Goal: Communication & Community: Answer question/provide support

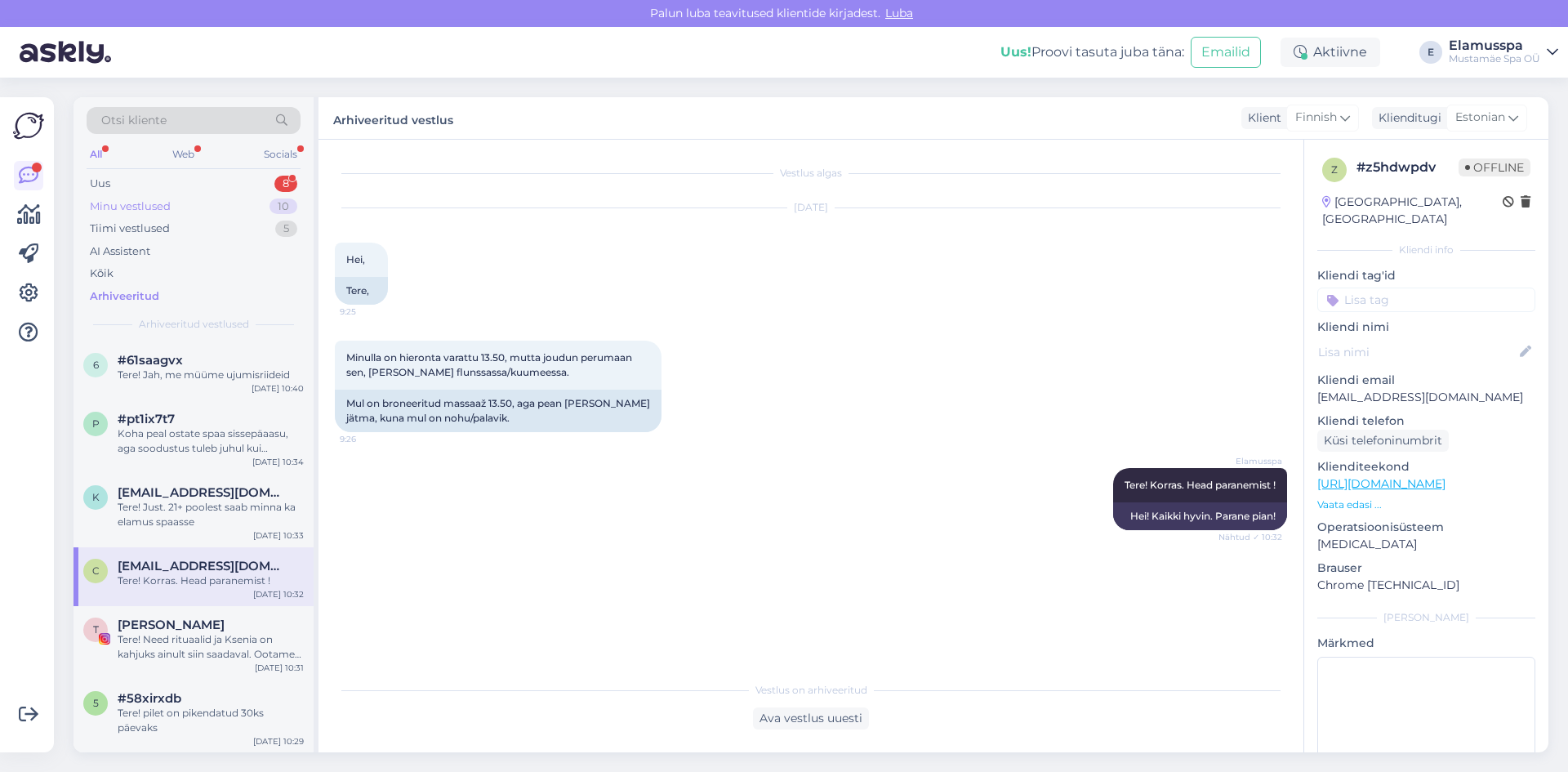
click at [190, 198] on div "Minu vestlused 10" at bounding box center [193, 206] width 214 height 23
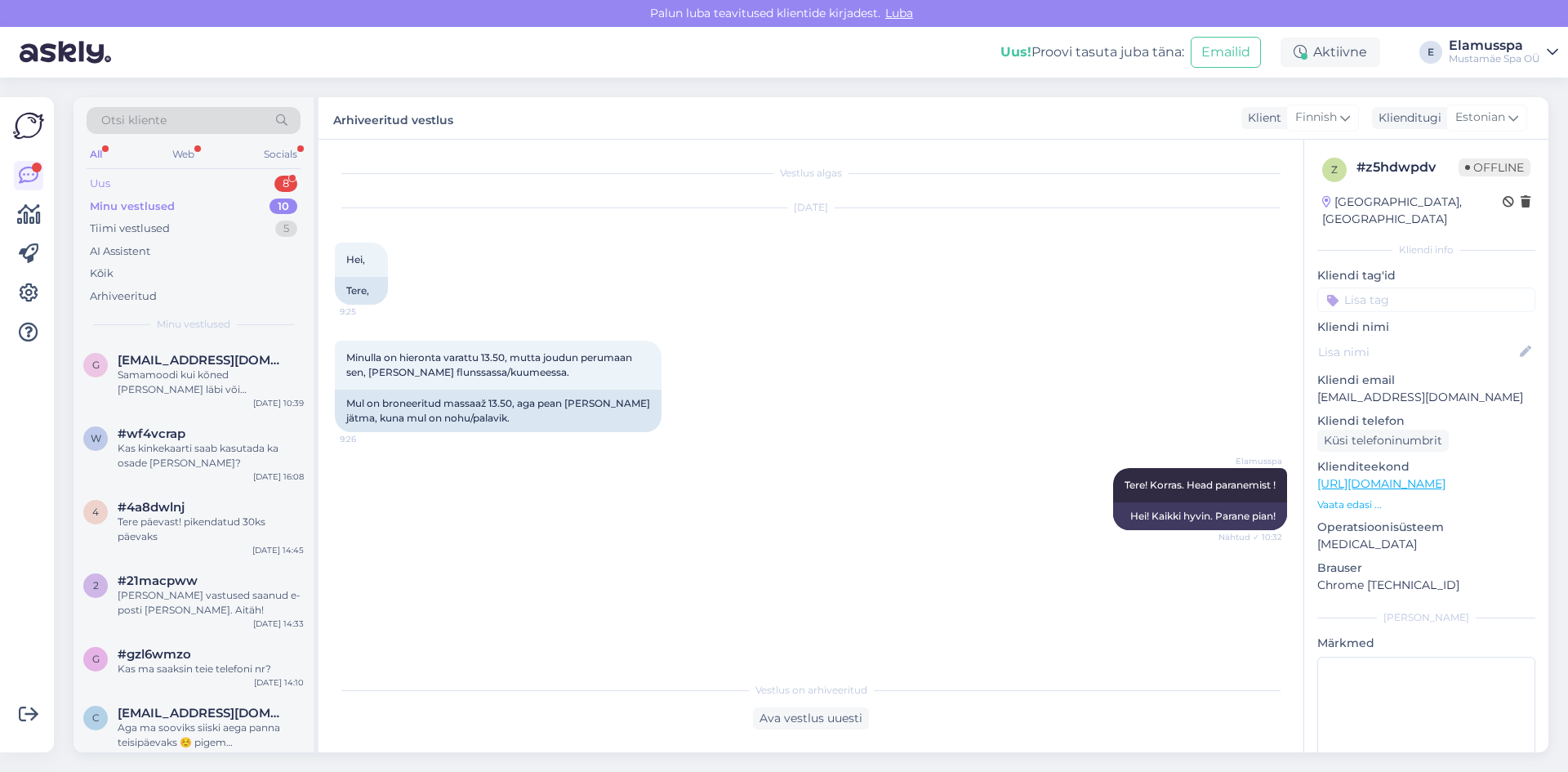
click at [183, 186] on div "Uus 8" at bounding box center [193, 183] width 214 height 23
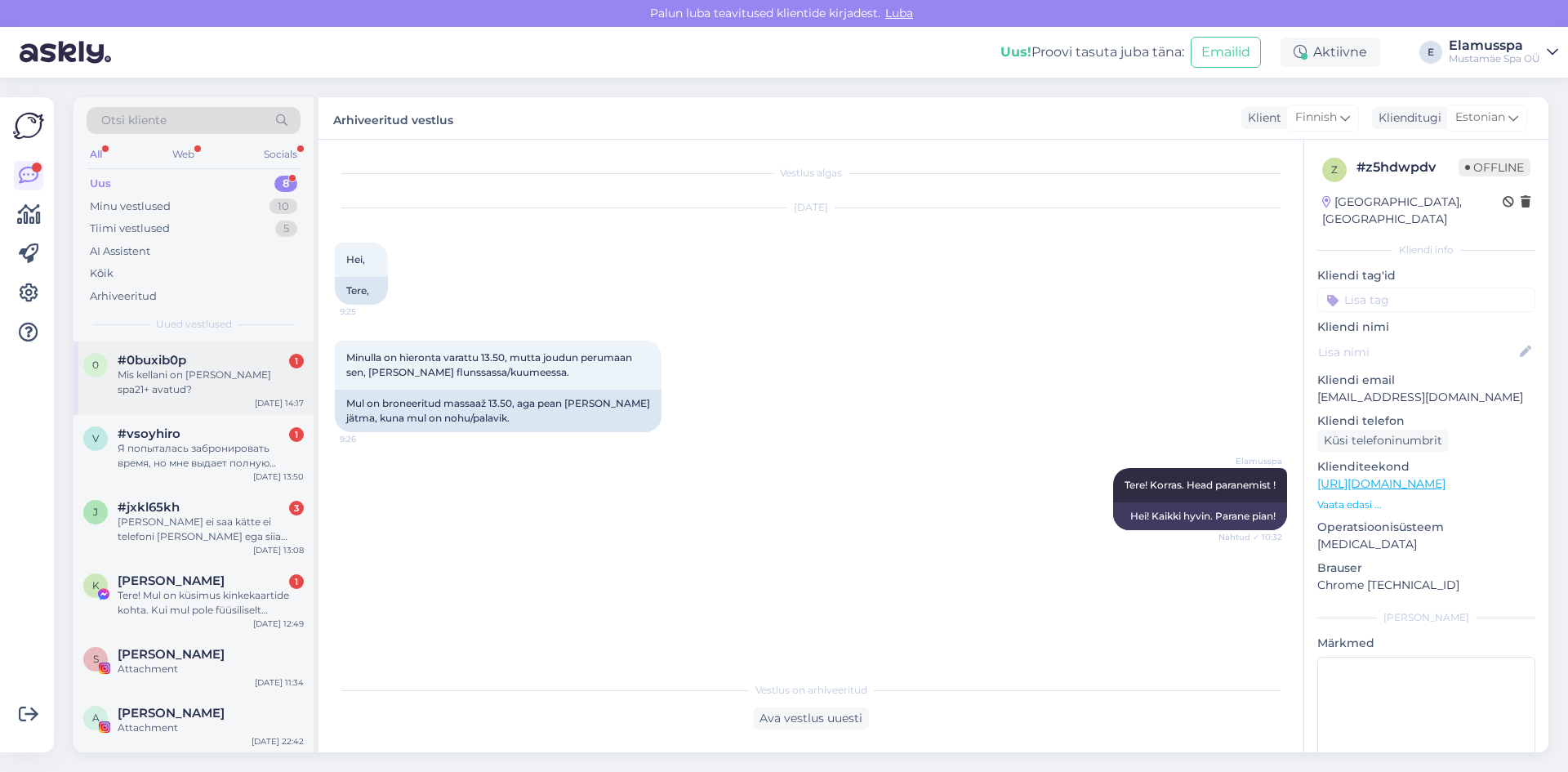
click at [232, 384] on div "0 #0buxib0p 1 Mis kellani on [PERSON_NAME] spa21+ avatud? [DATE] 14:17" at bounding box center [193, 379] width 240 height 74
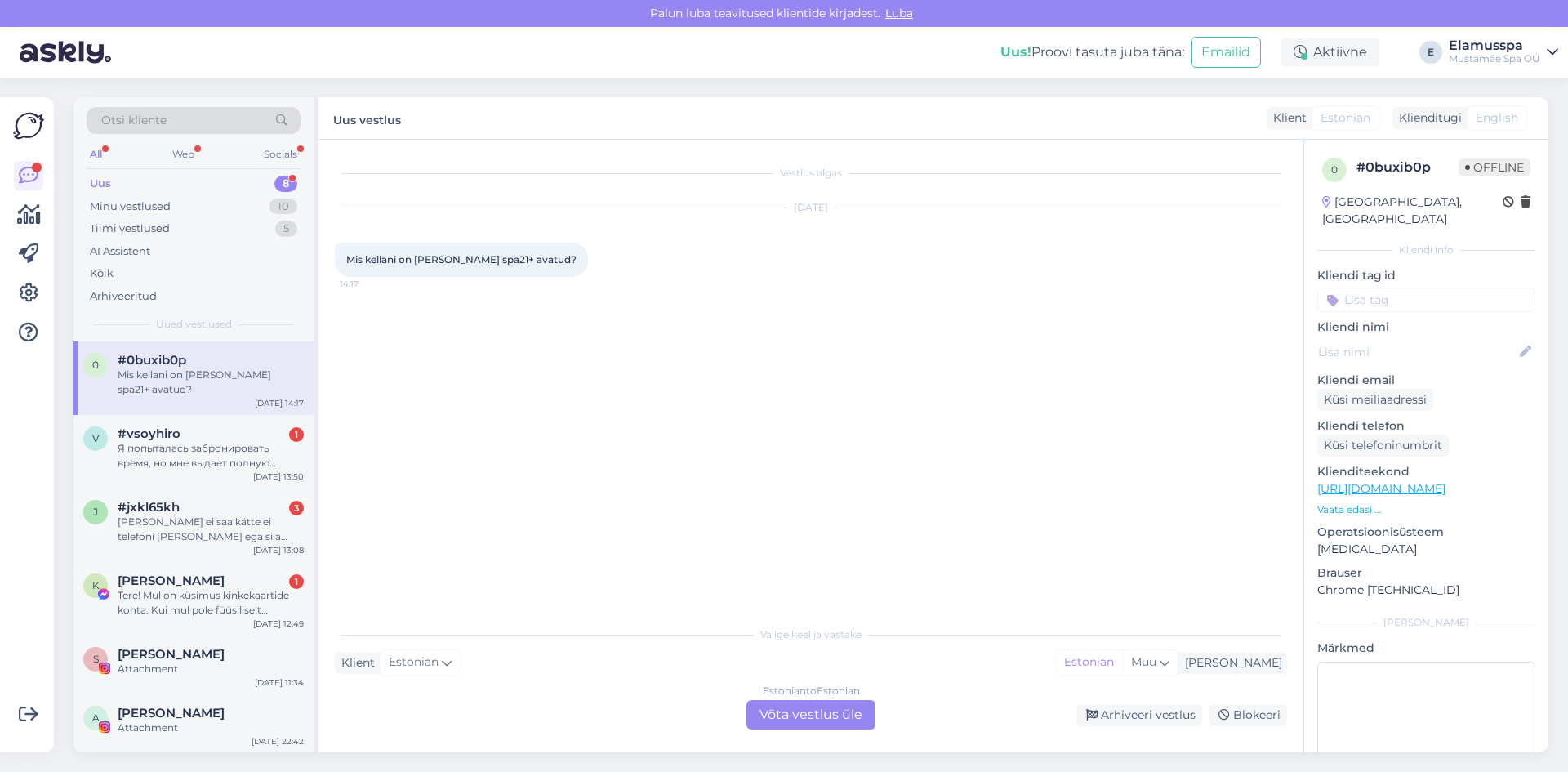
click at [789, 721] on div "Estonian to Estonian Võta vestlus üle" at bounding box center [811, 715] width 130 height 30
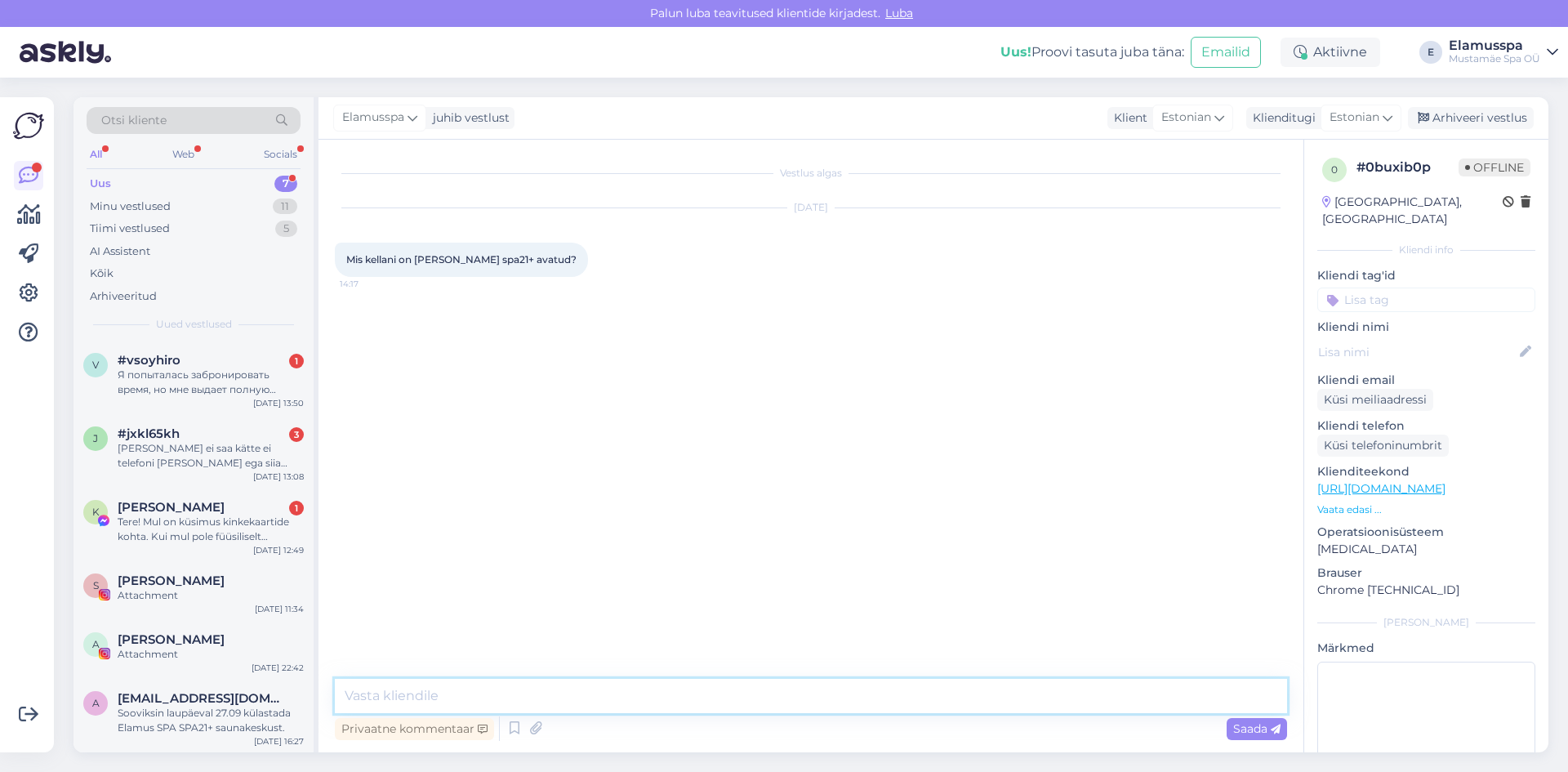
click at [791, 705] on textarea at bounding box center [811, 695] width 952 height 34
type textarea "[PERSON_NAME] 00ni"
click at [1481, 119] on div "Arhiveeri vestlus" at bounding box center [1471, 118] width 126 height 22
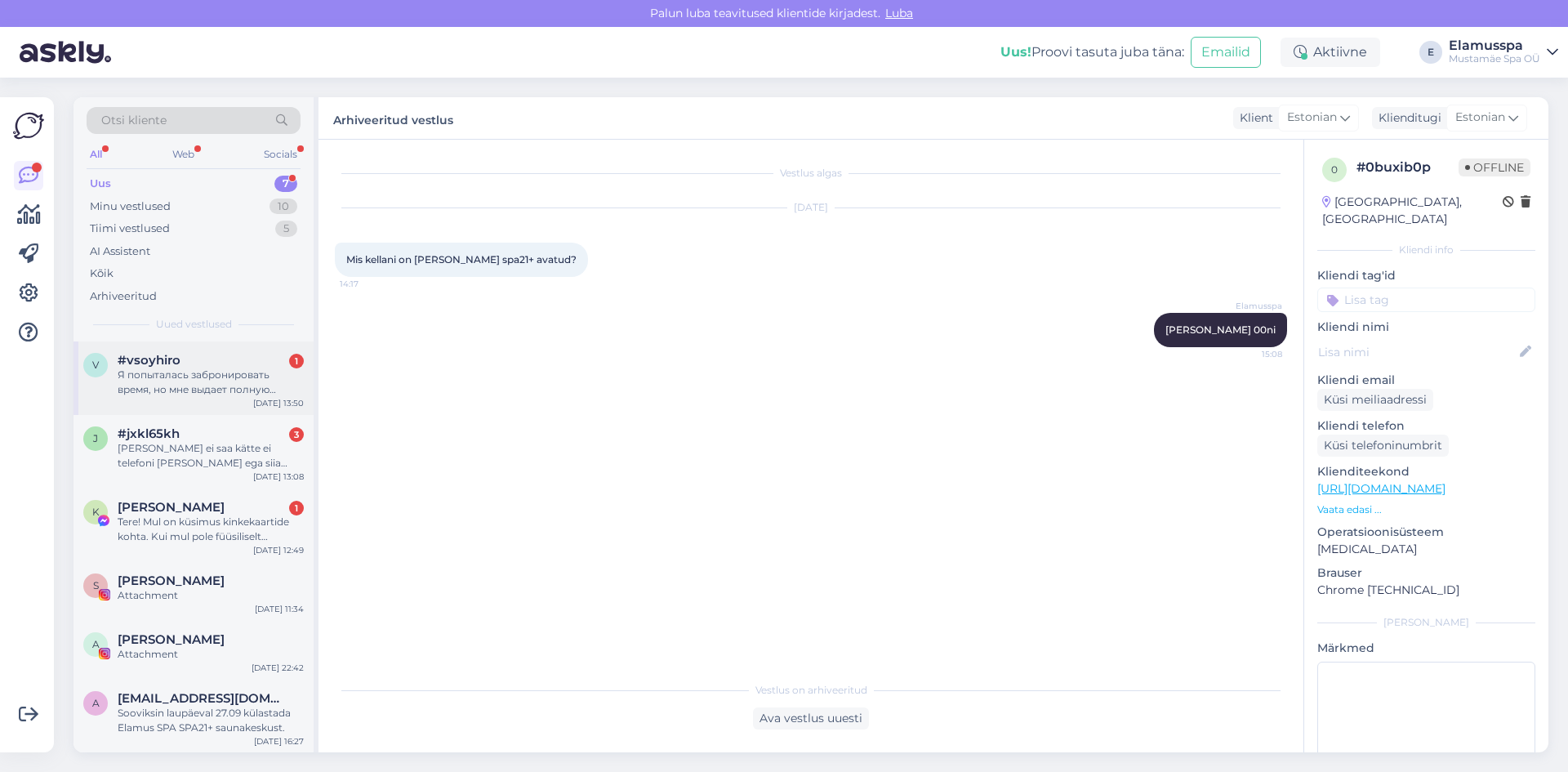
click at [162, 380] on div "Я попыталась забронировать время, но мне выдает полную стоимость услуги. Как эт…" at bounding box center [210, 383] width 186 height 30
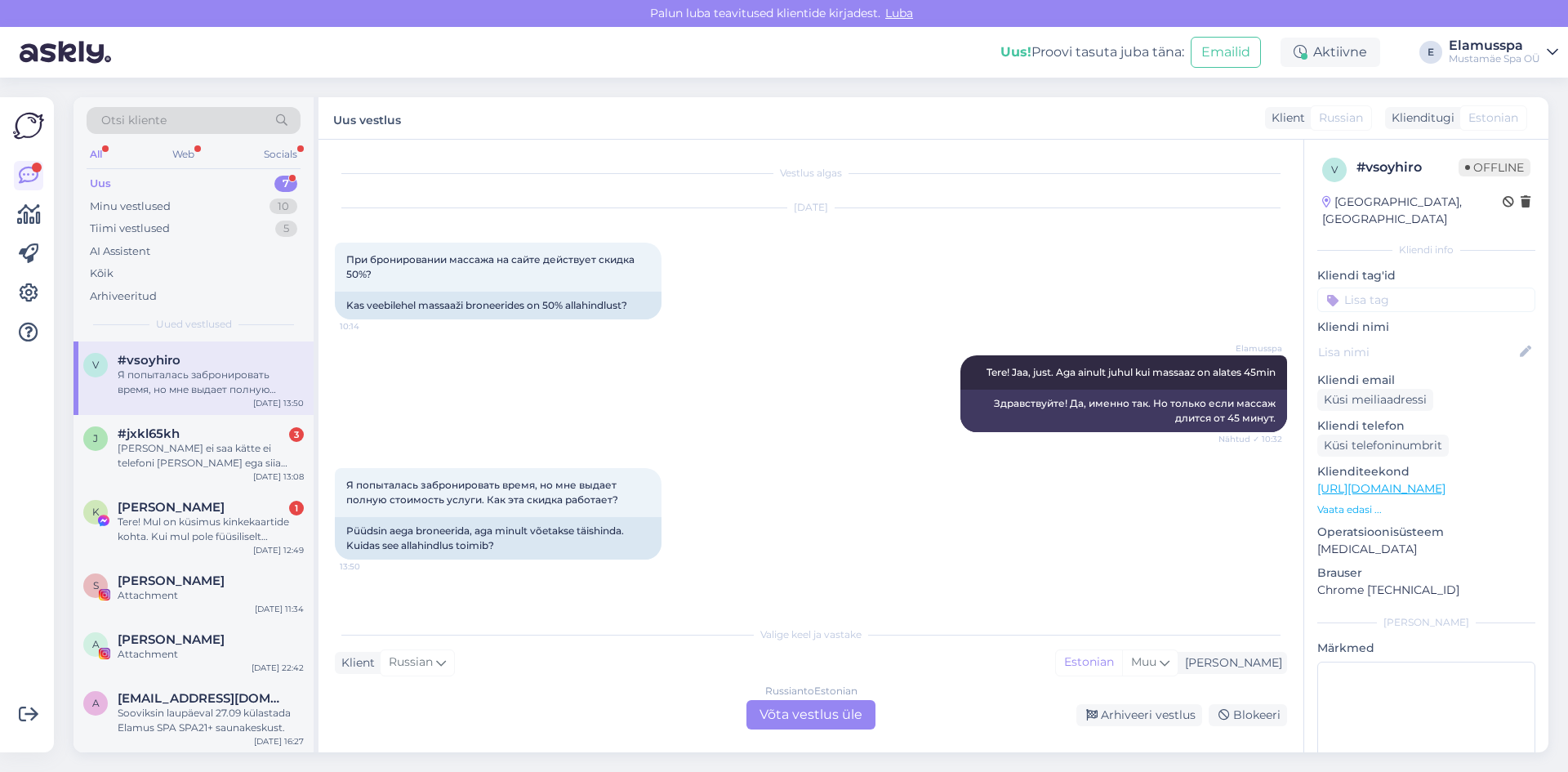
click at [792, 728] on div "Russian to Estonian Võta vestlus üle" at bounding box center [811, 715] width 130 height 30
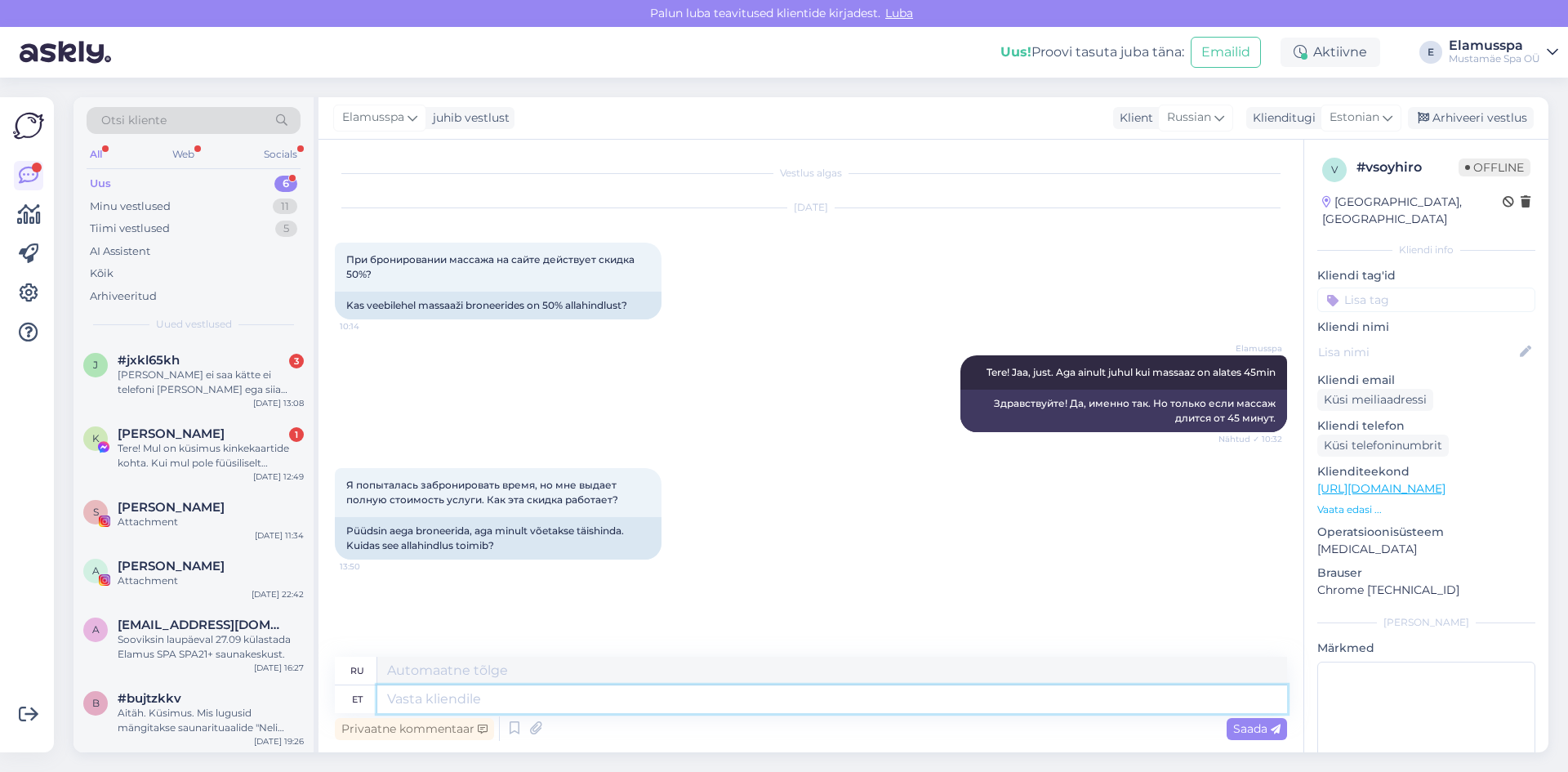
click at [783, 686] on textarea at bounding box center [832, 699] width 910 height 28
type textarea "k"
type textarea "[PERSON_NAME]"
type textarea "Если"
type textarea "[PERSON_NAME]"
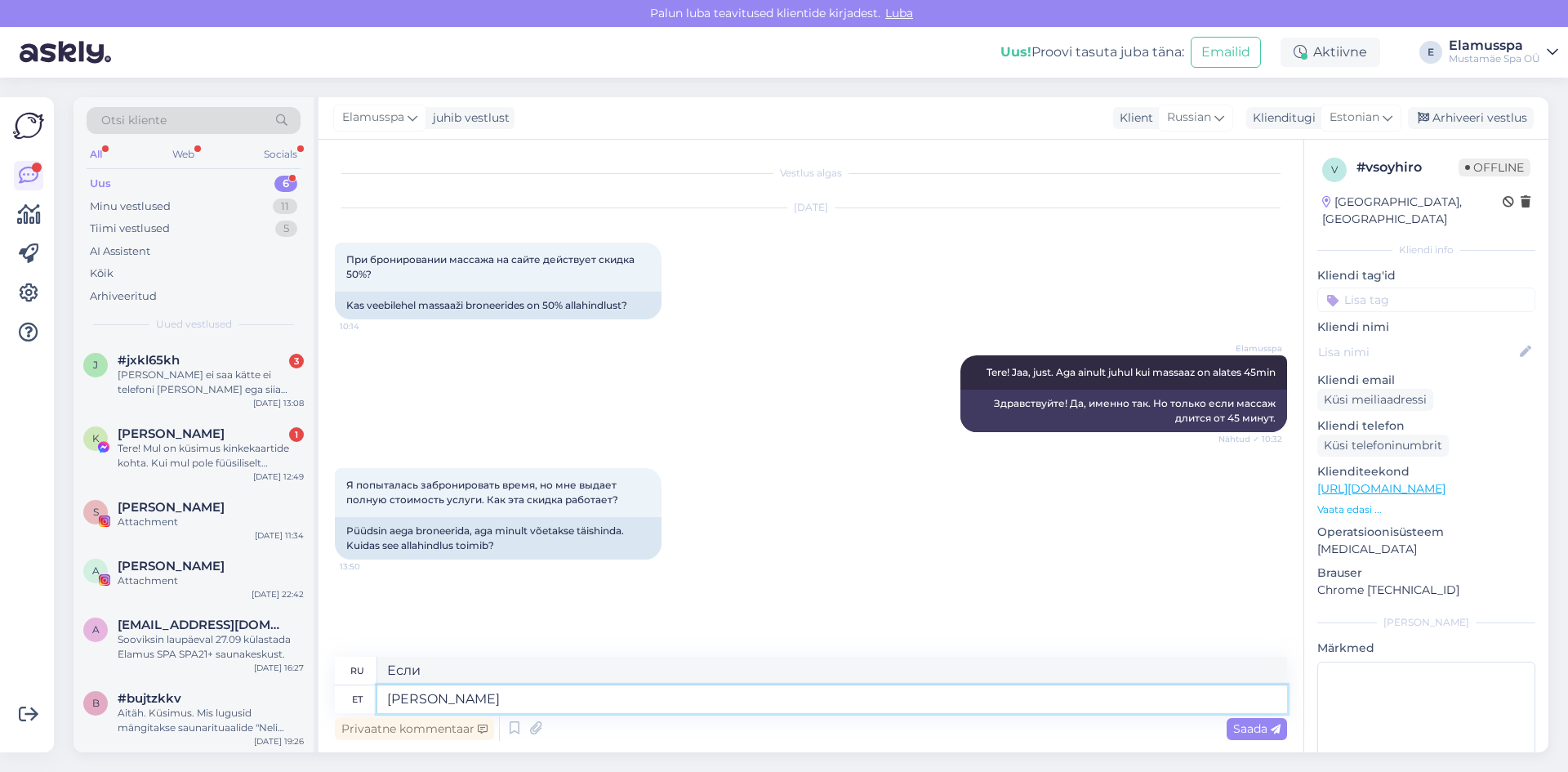
type textarea "При наличии"
type textarea "[PERSON_NAME]"
type textarea "Когда вы приедете"
type textarea "[PERSON_NAME] tulete pileteid os"
type textarea "Когда вы приедете, билеты"
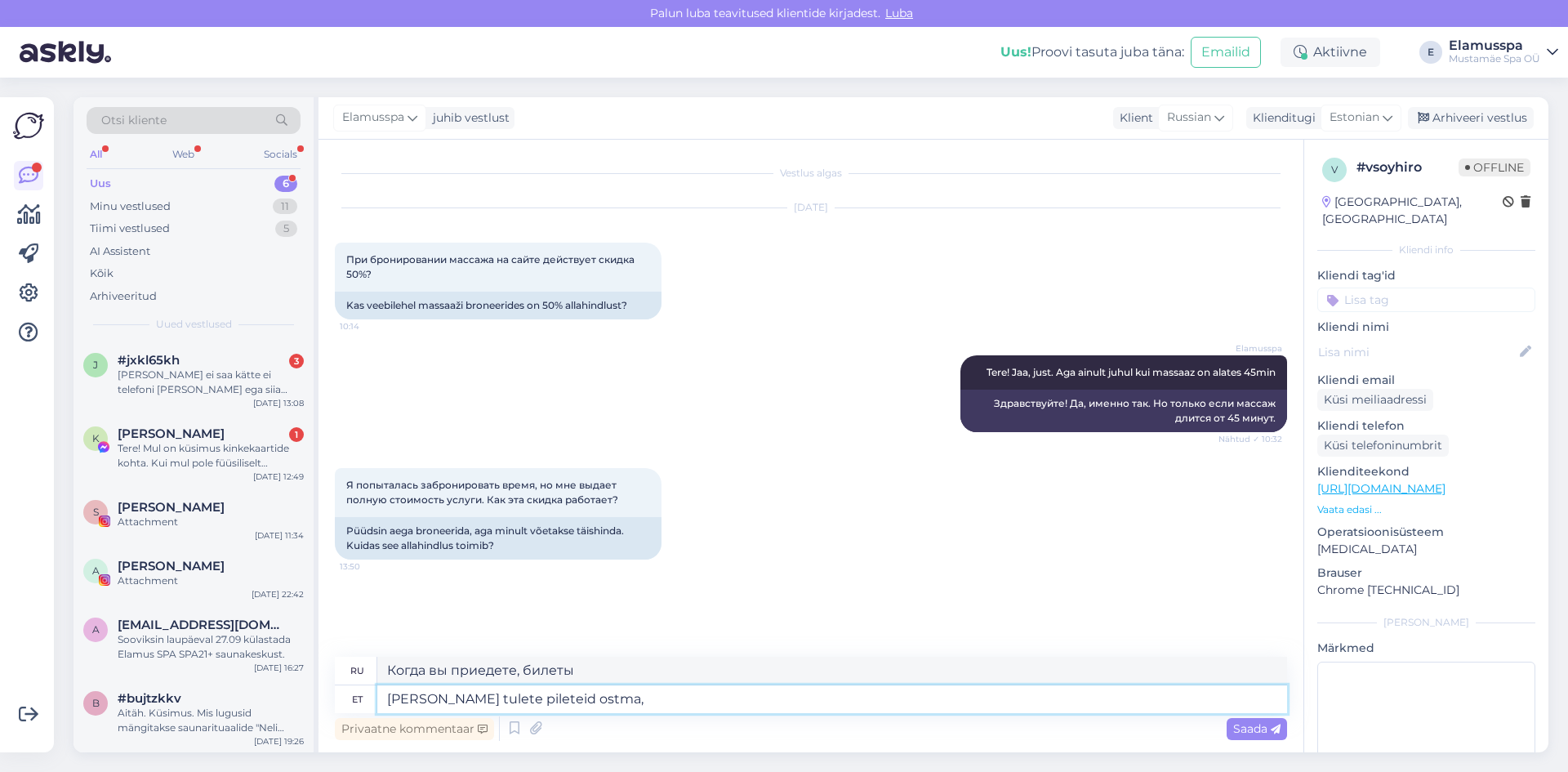
type textarea "[PERSON_NAME] tulete pileteid ostma, p"
type textarea "Когда вы придете покупать билеты,"
type textarea "[PERSON_NAME] tulete pileteid ostma, pileteid e"
type textarea "Если вы пришли покупать билеты, билеты"
type textarea "[PERSON_NAME] tulete pileteid ostma, pileteid ette"
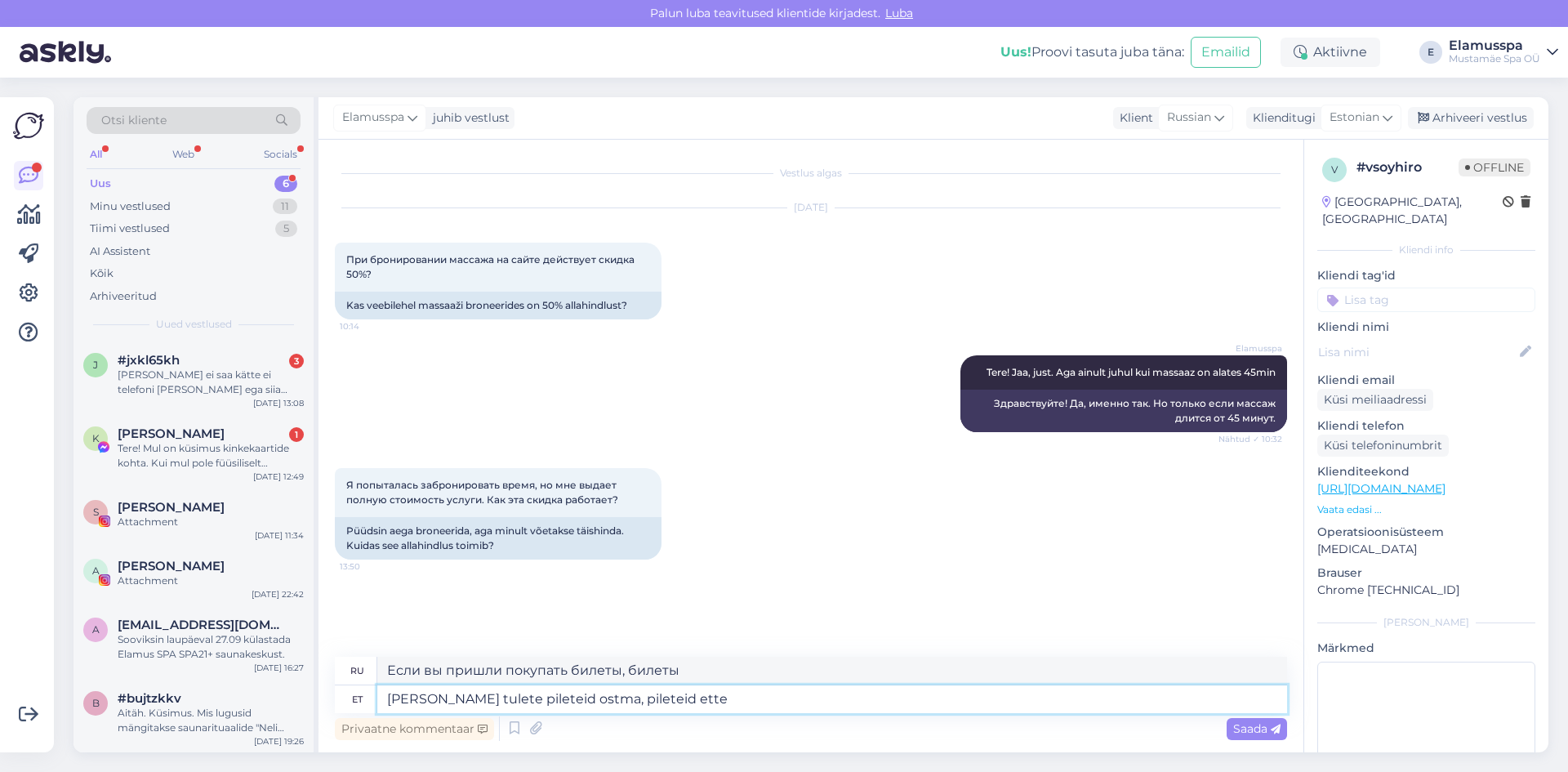
type textarea "Если вы пришли покупать билеты, покупайте их заранее."
type textarea "[PERSON_NAME] tulete pileteid ostma, pileteid ette osta"
type textarea "Если вы пришли покупать билеты, покупайте билеты заранее."
type textarea "[PERSON_NAME] tulete pileteid ostma, pileteid ette osta ei s"
type textarea "Если вы пришли покупать билеты, вы не сможете купить их заранее."
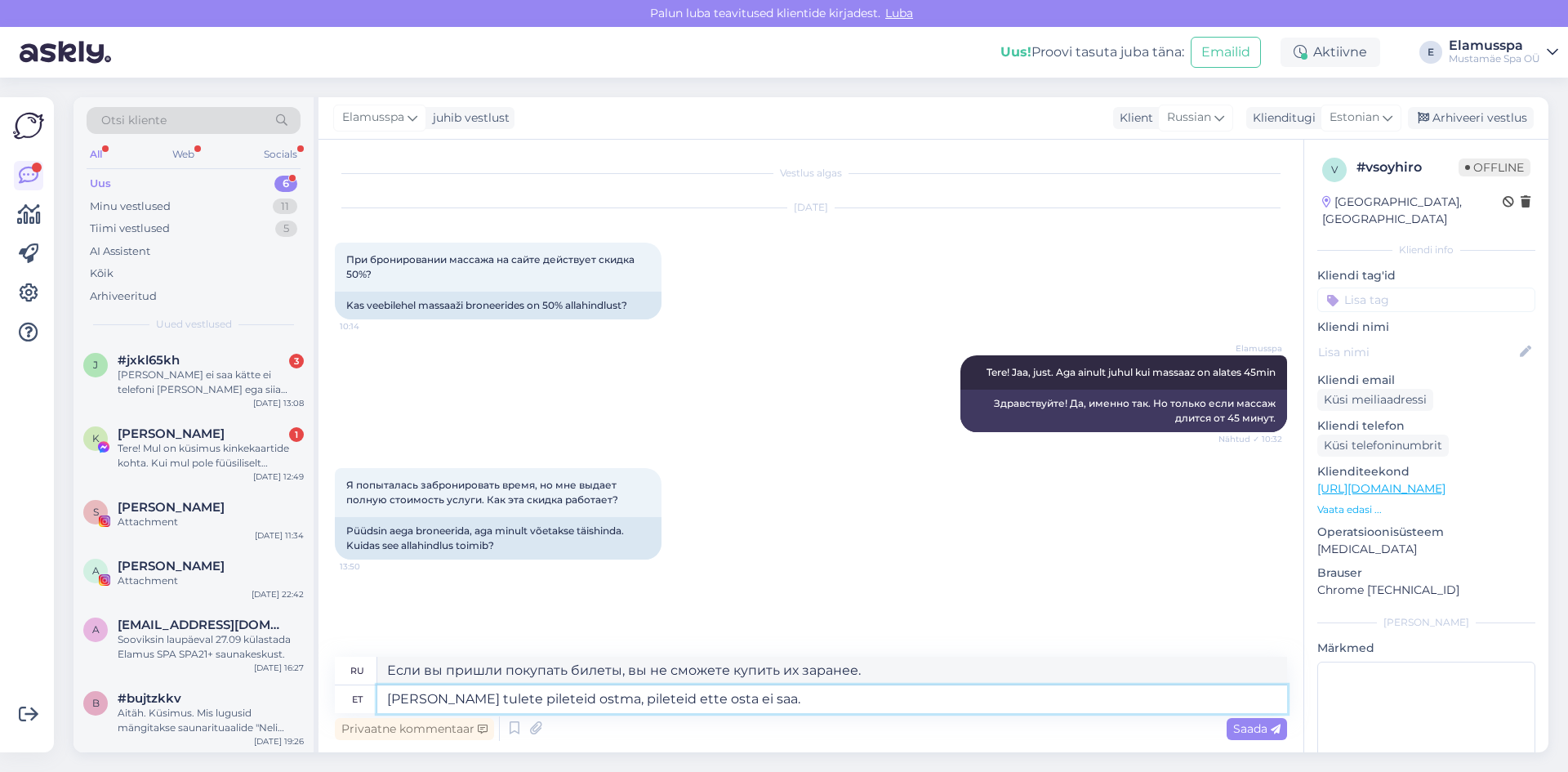
type textarea "[PERSON_NAME] tulete pileteid ostma, pileteid ette osta ei saa. A"
type textarea "Если вы пришли покупать билеты, вы не можете купить билеты заранее."
type textarea "[PERSON_NAME] tulete pileteid ostma, pileteid ette osta ei saa. [GEOGRAPHIC_DAT…"
type textarea "Если вы придёте покупать билеты, вы не сможете купить билеты заранее. Только"
click at [601, 699] on textarea "[PERSON_NAME] tulete pileteid ostma, pileteid ette osta ei saa. [GEOGRAPHIC_DAT…" at bounding box center [832, 699] width 910 height 28
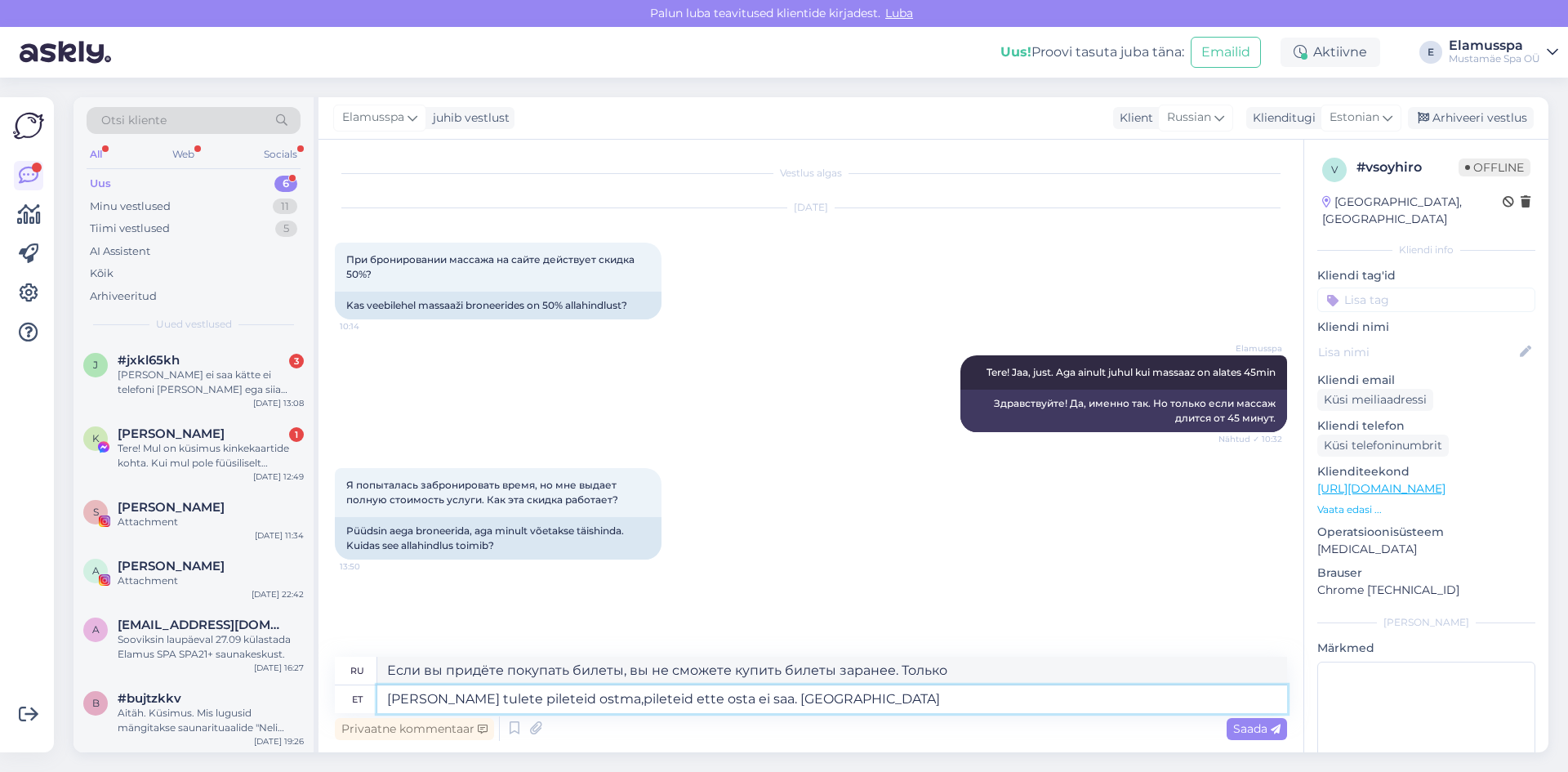
type textarea "[PERSON_NAME] tulete pileteid ostmapileteid ette osta ei saa. [GEOGRAPHIC_DATA]"
type textarea "Билеты нельзя купить заранее, если вы приедете на место проведения. Только"
type textarea "[PERSON_NAME] tulete pileteid ostma.pileteid ette osta ei saa. [GEOGRAPHIC_DATA]"
type textarea "Если вы придёте ostma.pileteid билеты, вы не сможете купить билеты заранее. Тол…"
type textarea "[PERSON_NAME] tulete pileteid ostma. pileteid ette osta ei saa. [GEOGRAPHIC_DAT…"
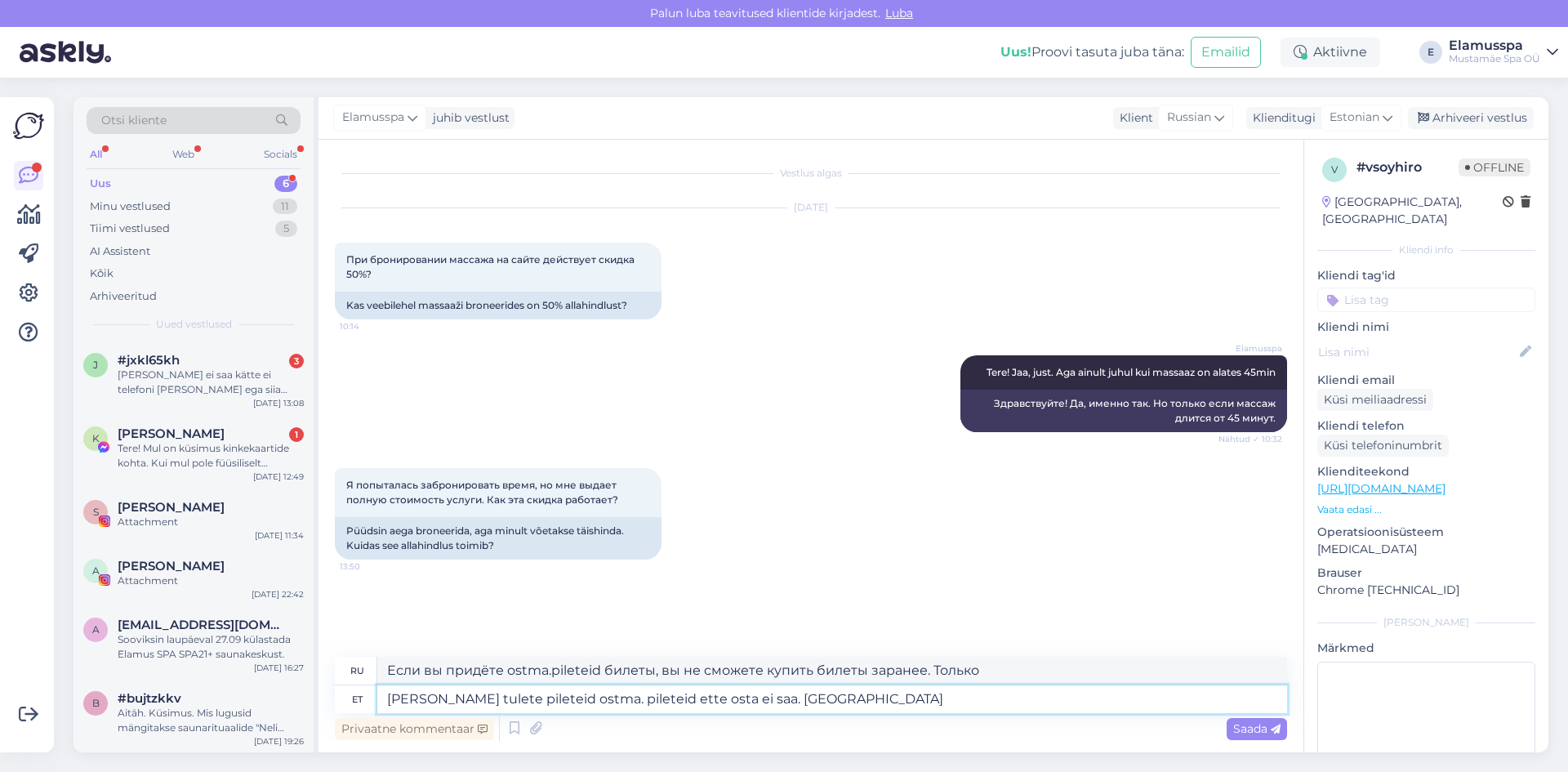
click at [832, 702] on textarea "[PERSON_NAME] tulete pileteid ostma. pileteid ette osta ei saa. [GEOGRAPHIC_DAT…" at bounding box center [832, 699] width 910 height 28
type textarea "Если вы пришли покупать билеты, вы не можете купить билеты заранее. Только"
type textarea "[PERSON_NAME] tulete pileteid ostma. pileteid ette osta ei saa. Ainult kinkekaa…"
type textarea "Если вы пришли купить билеты. Билеты нельзя купить заранее. Только подарочные к…"
type textarea "[PERSON_NAME] tulete pileteid ostma. pileteid ette osta ei saa. Ainult kinkekaa…"
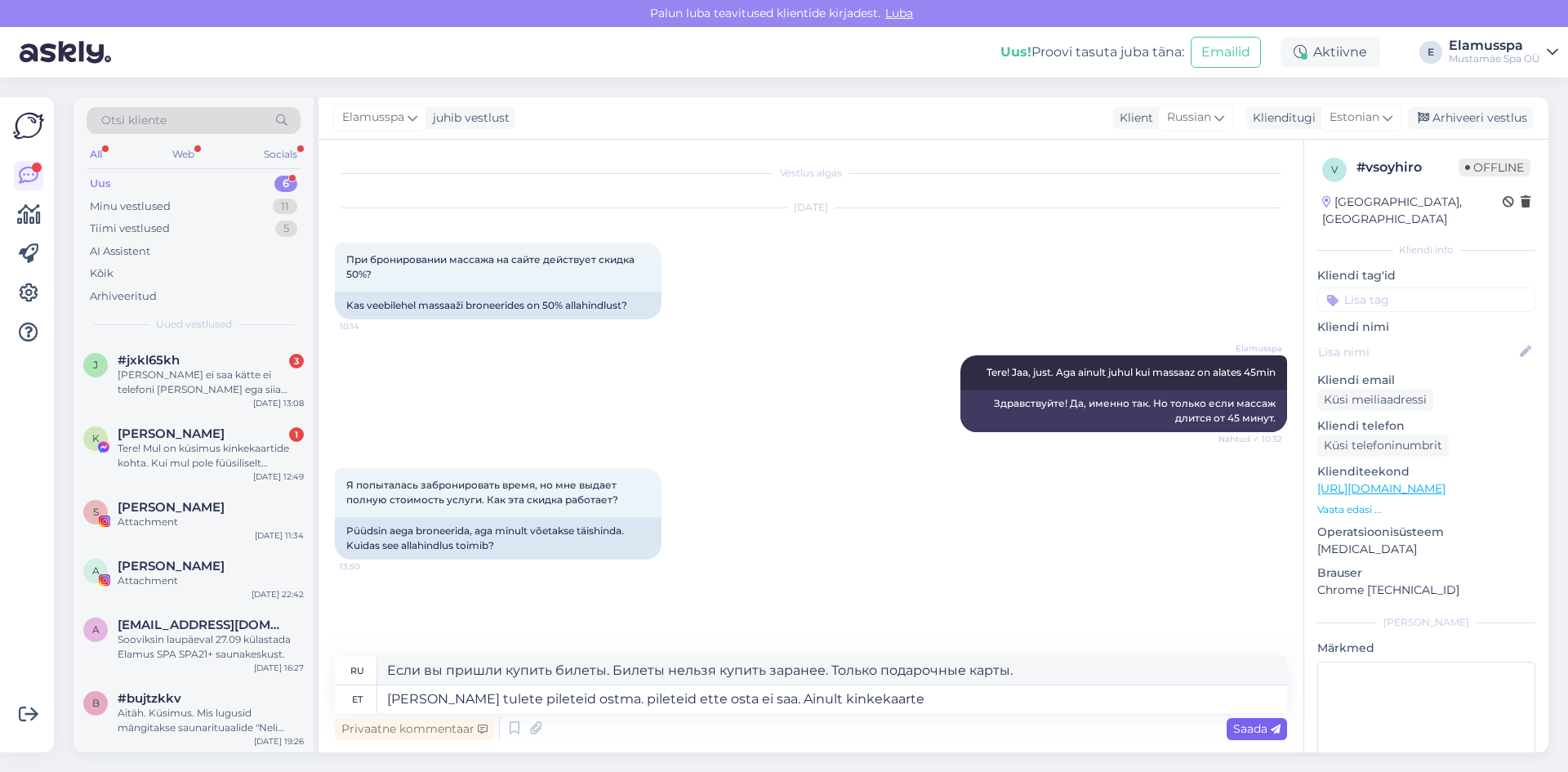
click at [1249, 728] on span "Saada" at bounding box center [1257, 728] width 48 height 15
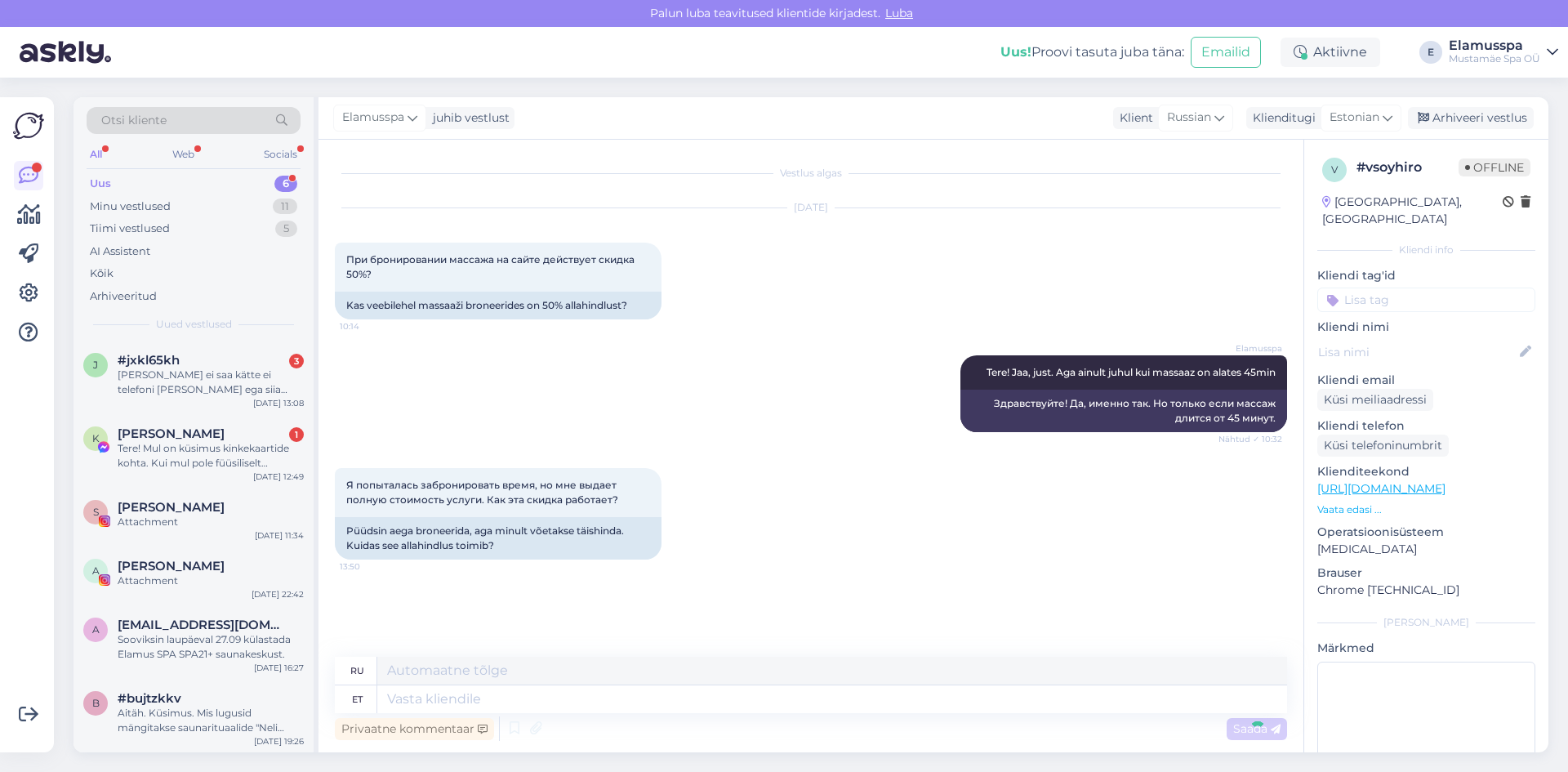
scroll to position [63, 0]
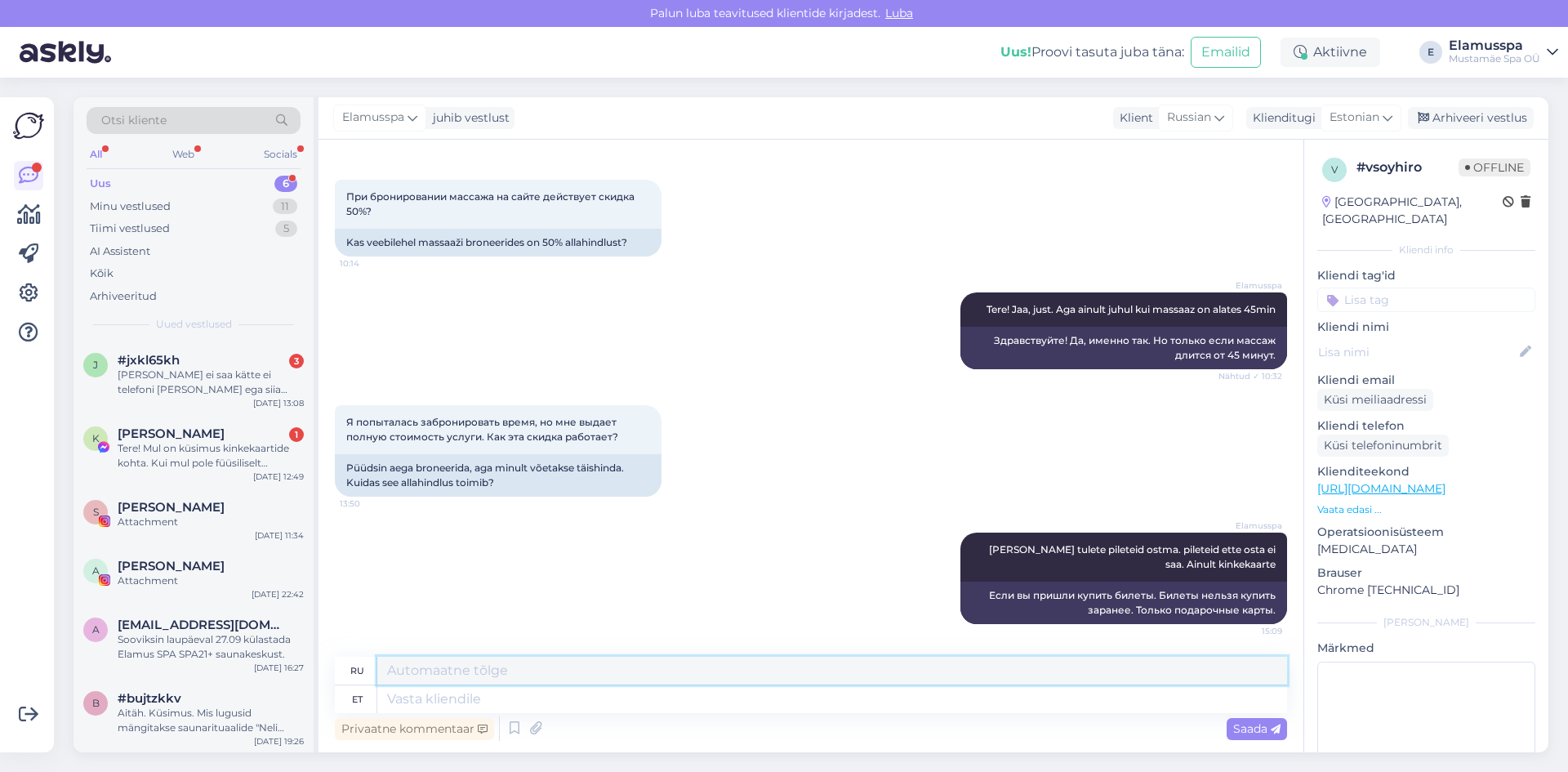
click at [1096, 670] on textarea at bounding box center [832, 670] width 910 height 28
click at [213, 465] on div "Tere! Mul on küsimus kinkekaartide kohta. Kui mul pole füüsiliselt kinkekaarti …" at bounding box center [210, 456] width 186 height 30
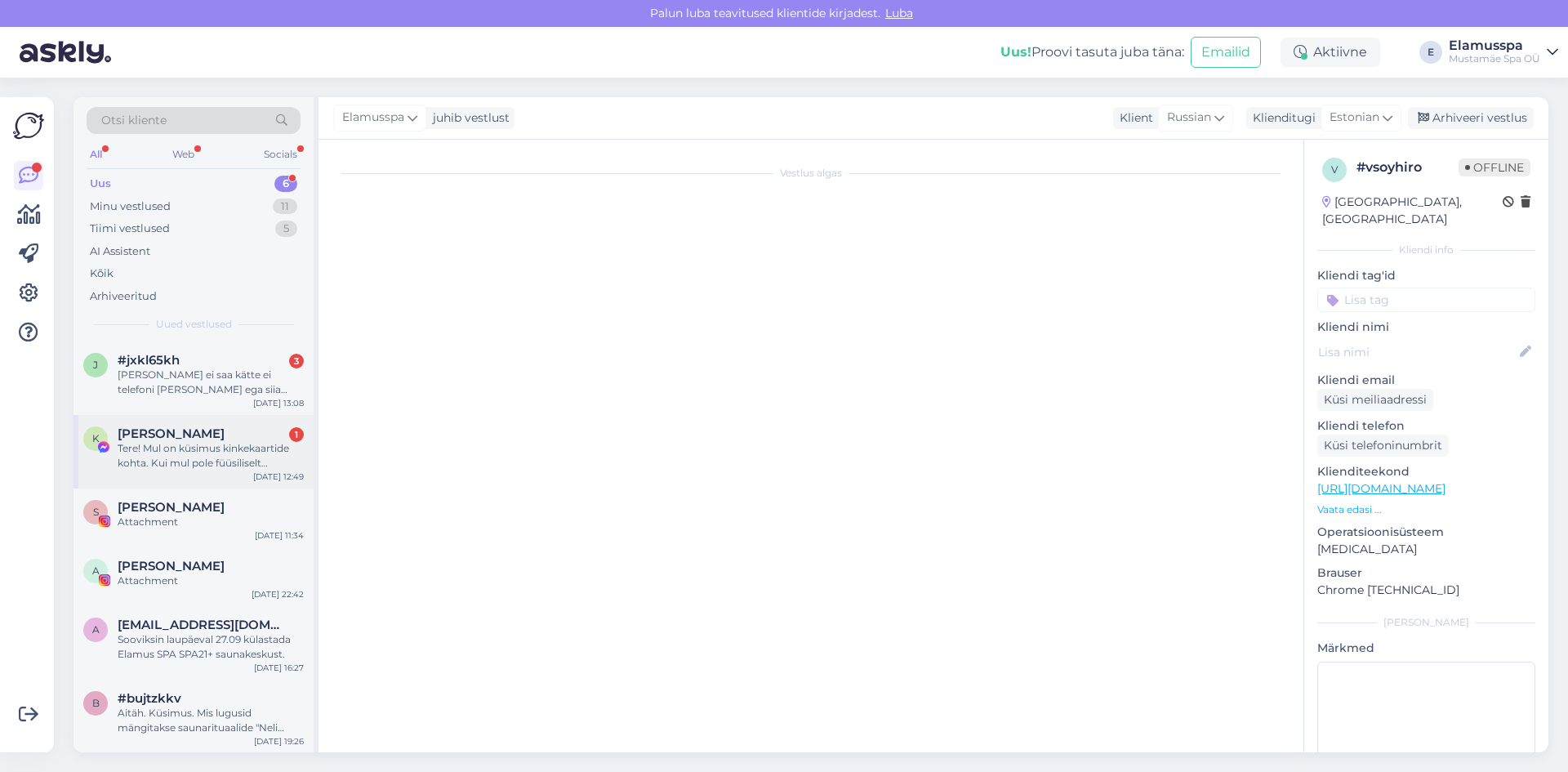
scroll to position [0, 0]
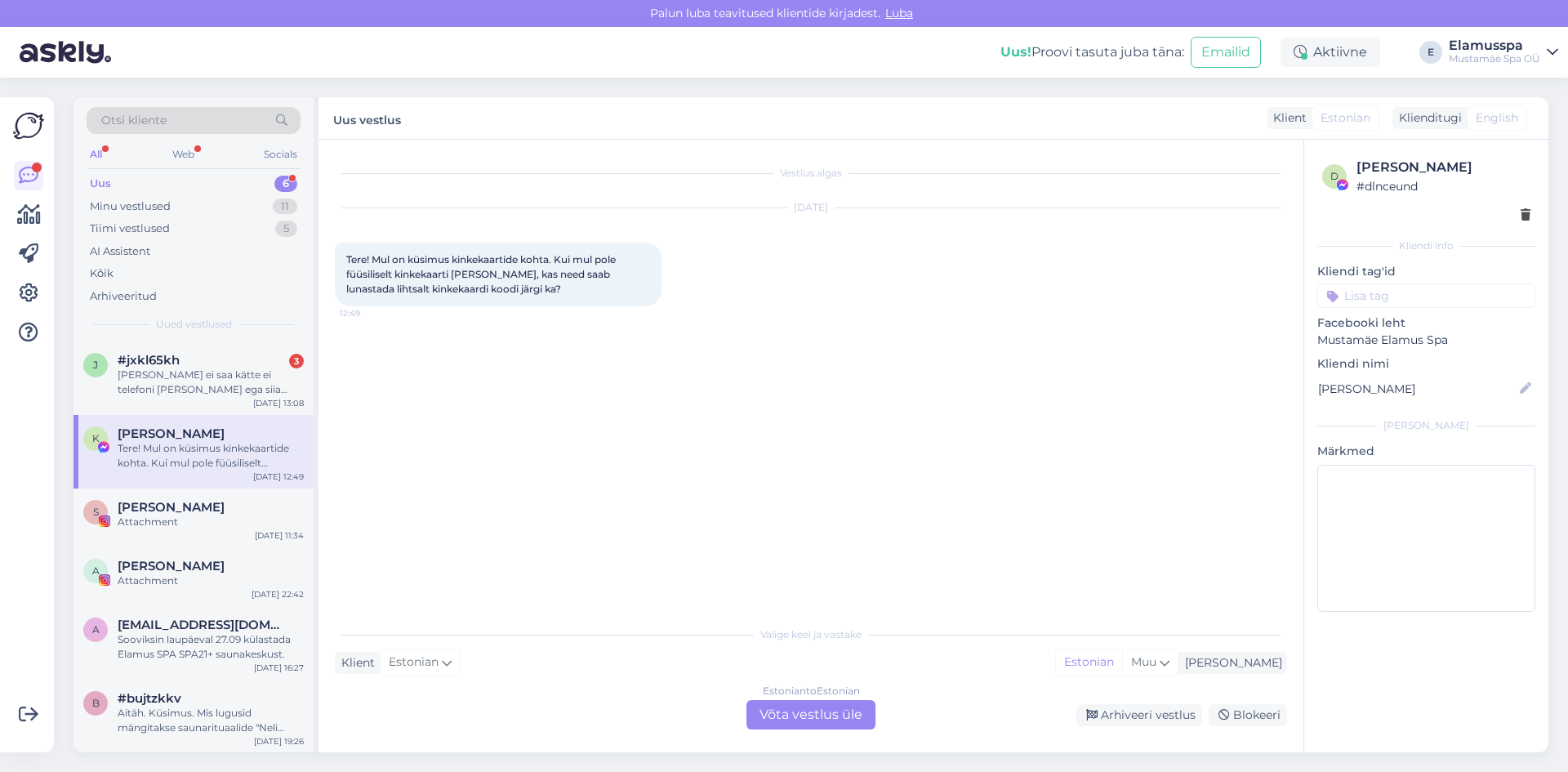
click at [800, 701] on div "Estonian to Estonian Võta vestlus üle" at bounding box center [811, 715] width 130 height 30
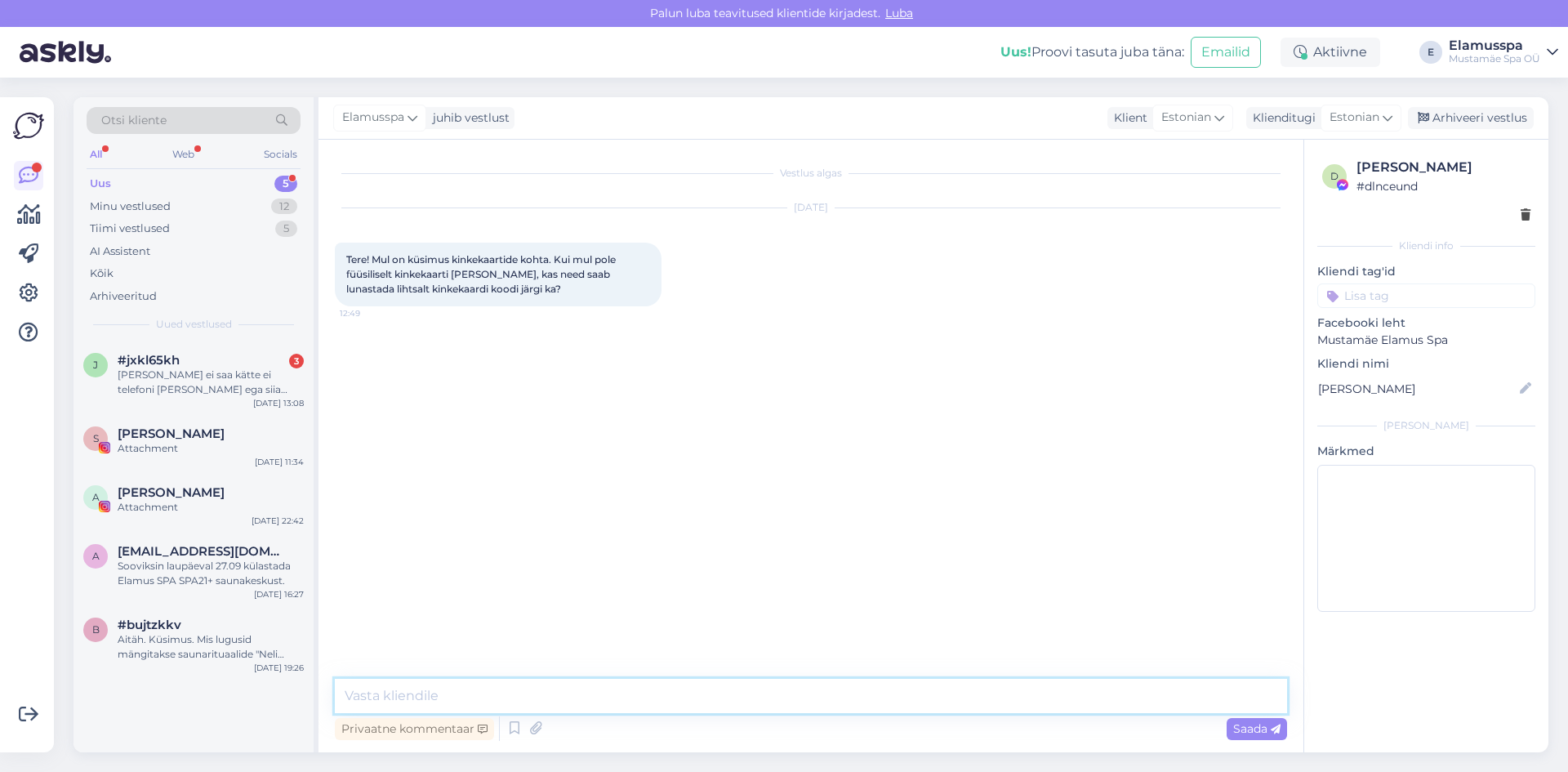
click at [771, 687] on textarea at bounding box center [811, 695] width 952 height 34
type textarea "Tere!"
type textarea "Kui on kood või meilile on pdf fail tulnud, siis saab [PERSON_NAME] :)"
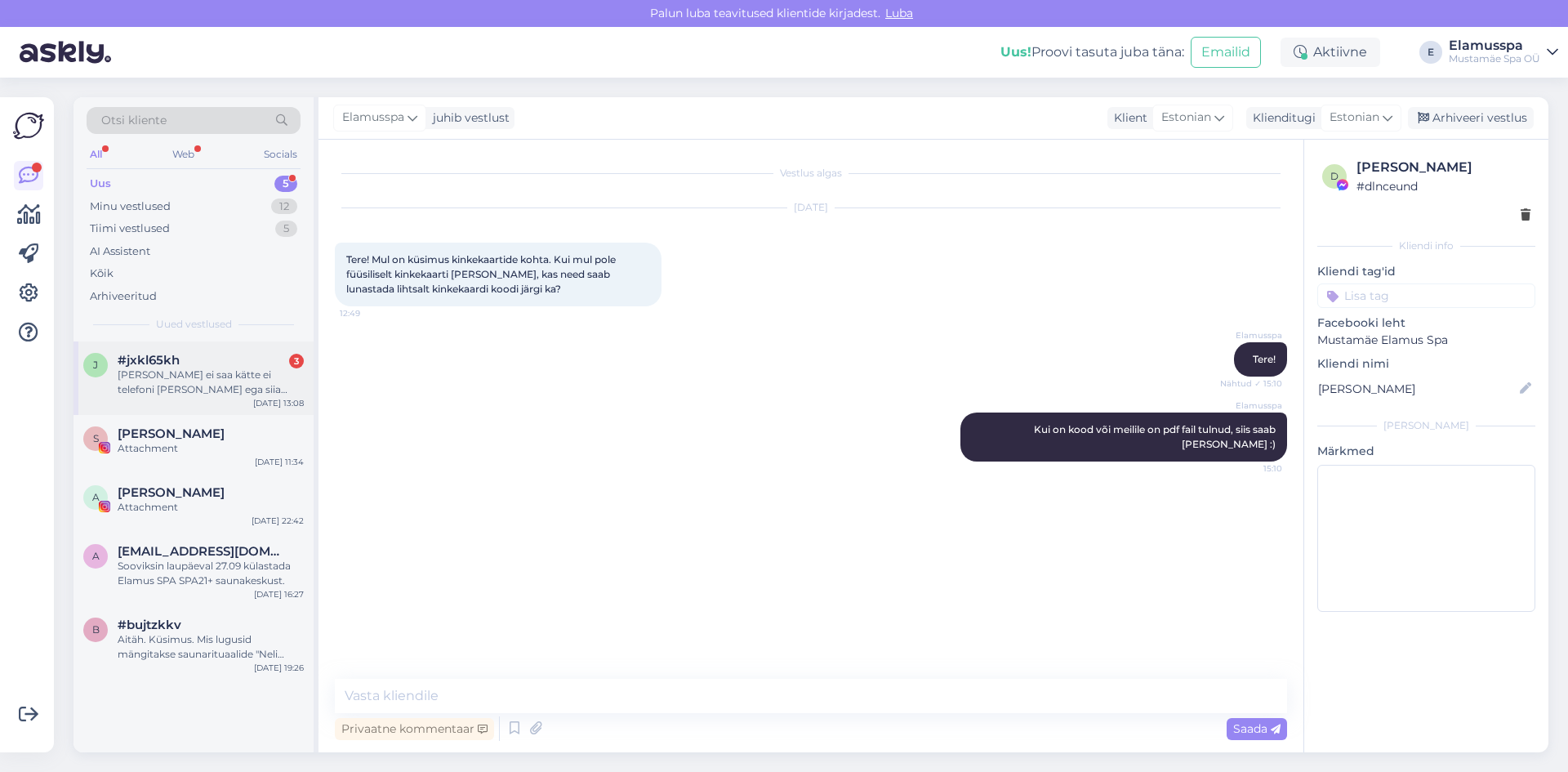
click at [238, 372] on div "[PERSON_NAME] ei saa kätte ei telefoni [PERSON_NAME] ega siia kirjutades! :) ko…" at bounding box center [210, 383] width 186 height 30
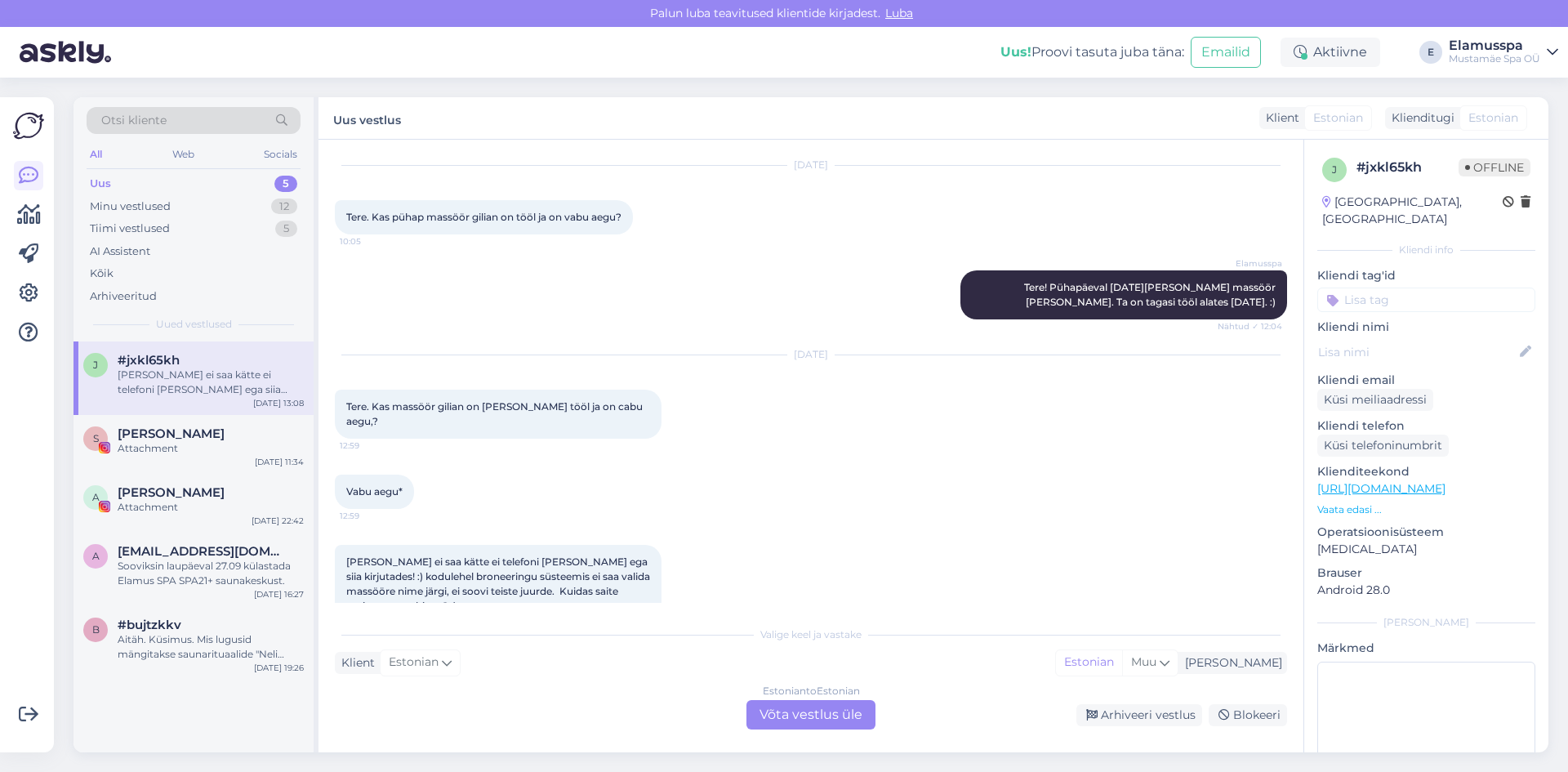
scroll to position [66, 0]
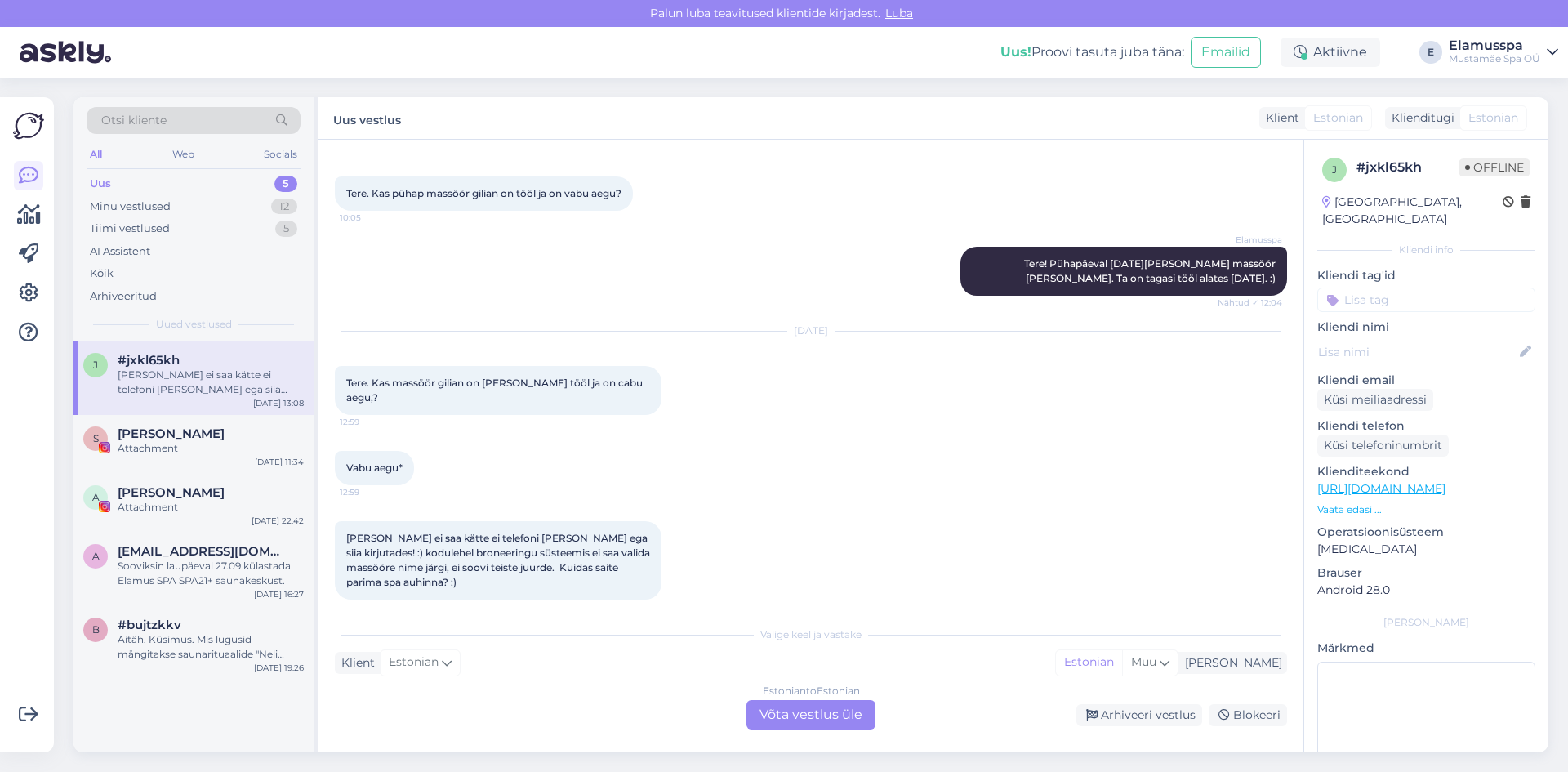
click at [785, 712] on div "Estonian to Estonian Võta vestlus üle" at bounding box center [811, 715] width 130 height 30
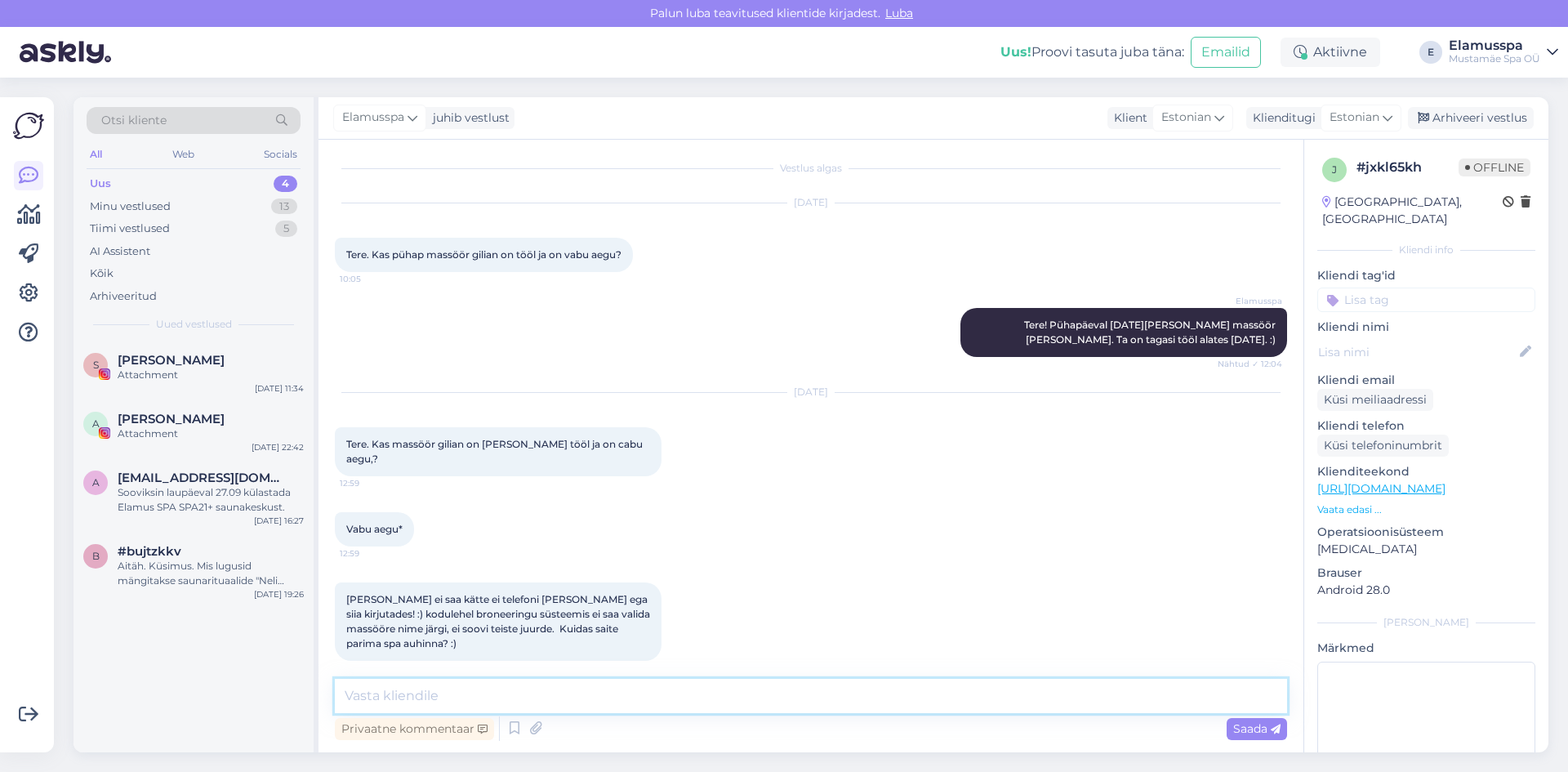
click at [785, 710] on textarea at bounding box center [811, 695] width 952 height 34
type textarea "Tere! [PERSON_NAME] on laupöev ja kliente on väga palju, kahjuks [PERSON_NAME] …"
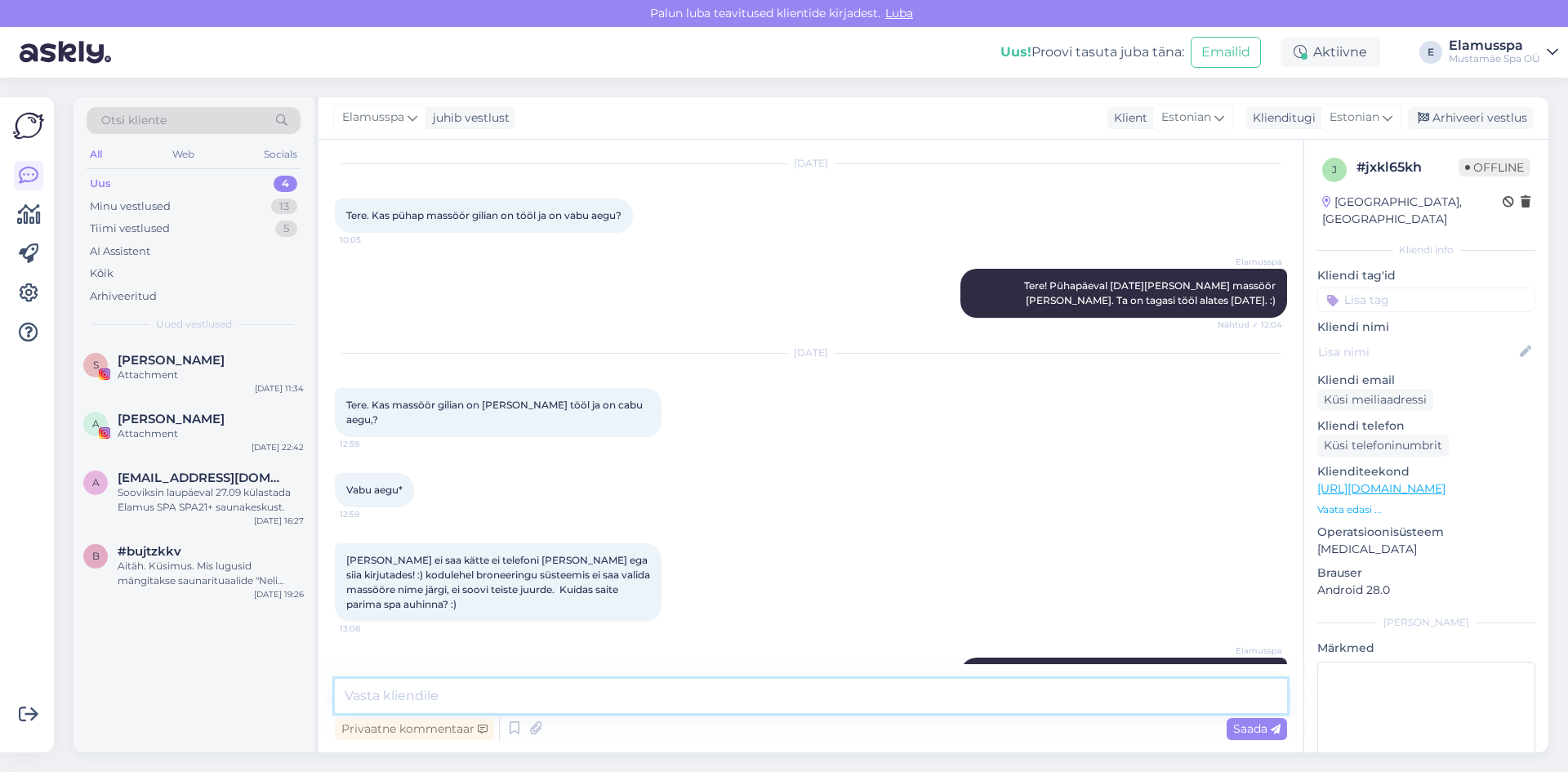
scroll to position [105, 0]
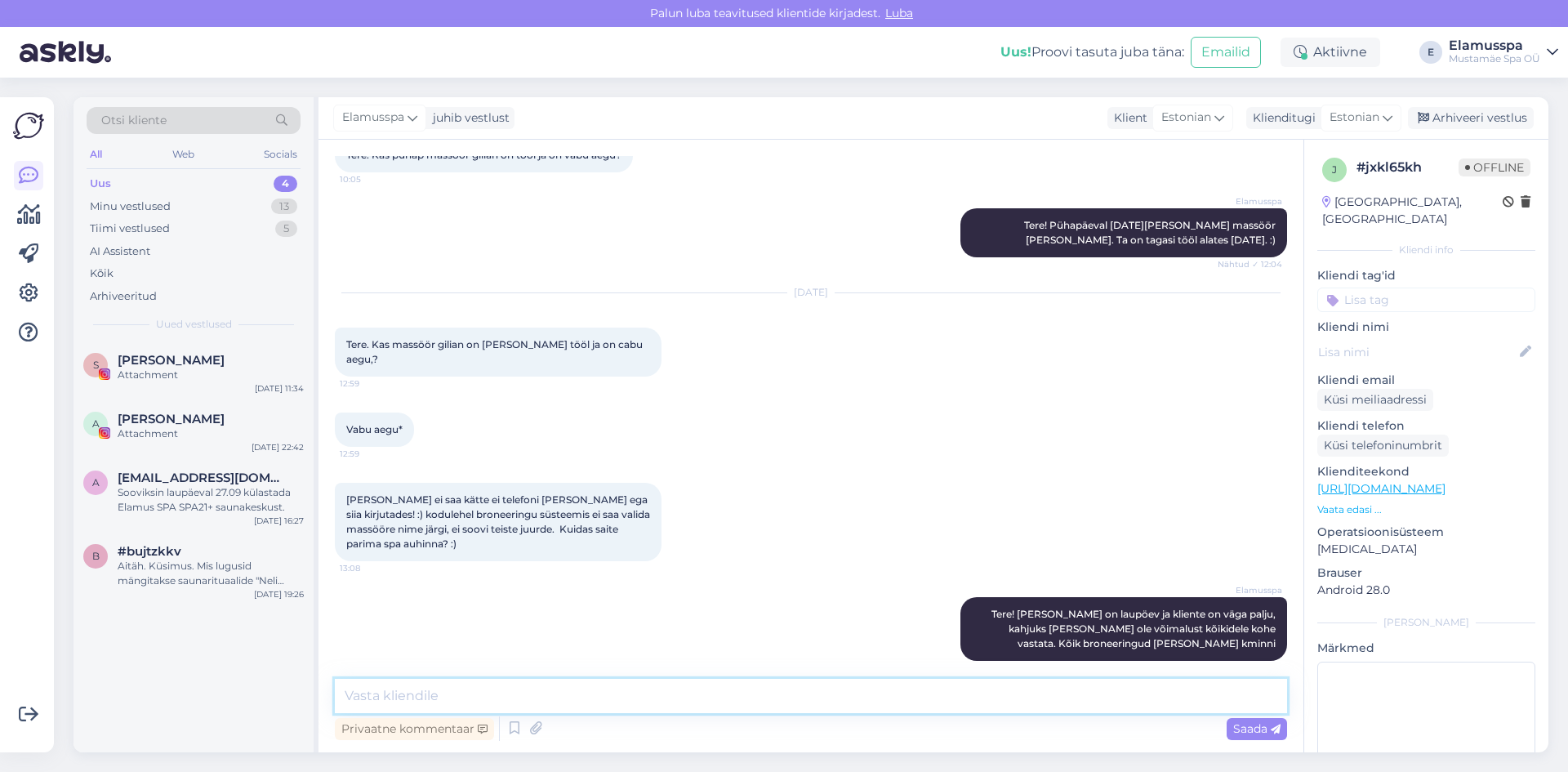
click at [1083, 689] on textarea at bounding box center [811, 695] width 952 height 34
drag, startPoint x: 1200, startPoint y: 610, endPoint x: 918, endPoint y: 615, distance: 282.0
click at [928, 624] on icon at bounding box center [933, 629] width 10 height 10
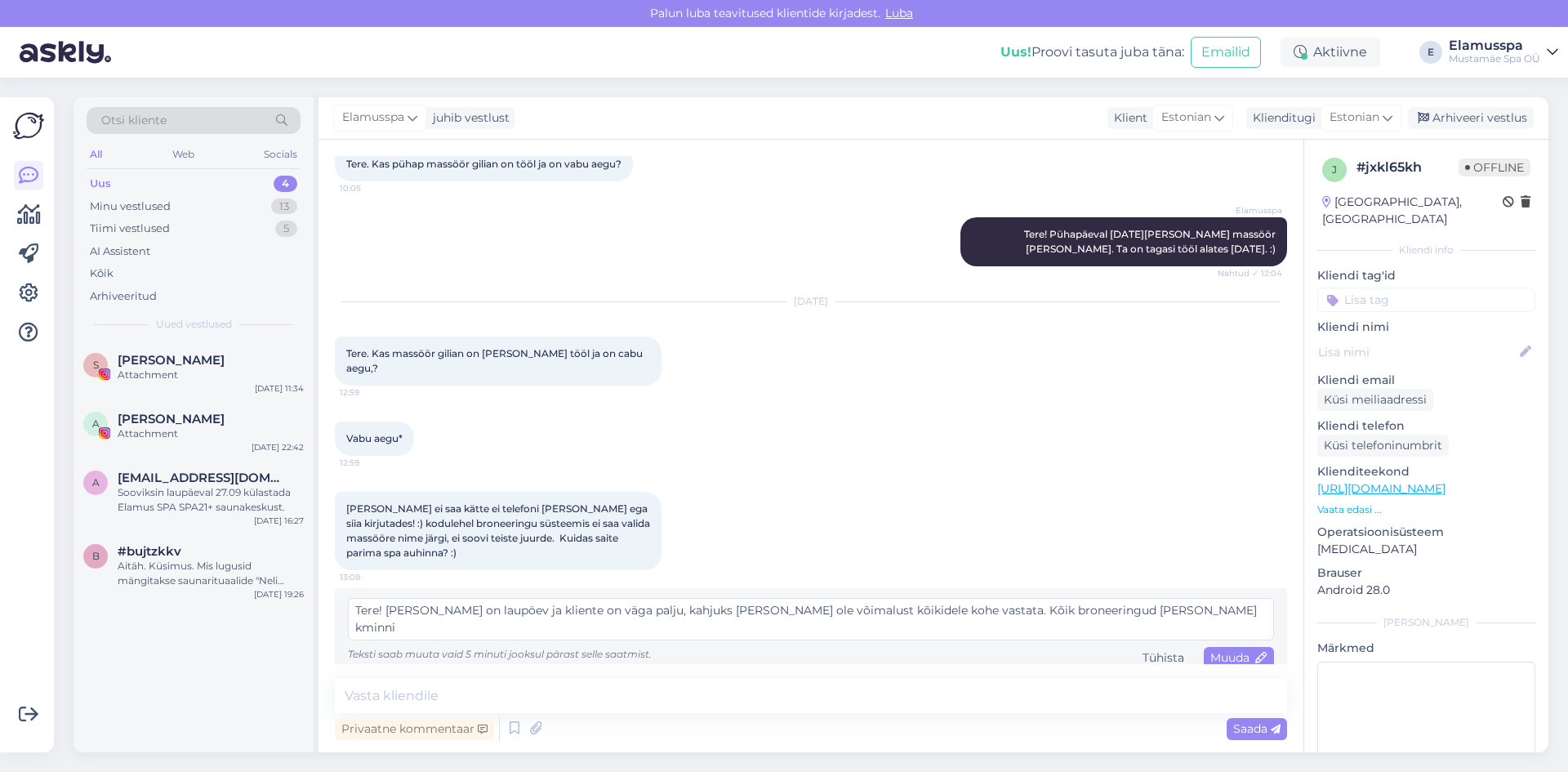
click at [1074, 598] on textarea "Tere! [PERSON_NAME] on laupöev ja kliente on väga palju, kahjuks [PERSON_NAME] …" at bounding box center [811, 619] width 926 height 43
click at [465, 598] on textarea "Tere! [PERSON_NAME] on laupöev ja kliente on väga palju, kahjuks [PERSON_NAME] …" at bounding box center [811, 619] width 926 height 43
click at [1155, 598] on textarea "Tere! [PERSON_NAME] on laupäev ja kliente on väga palju, kahjuks [PERSON_NAME] …" at bounding box center [811, 619] width 926 height 43
type textarea "Tere! [PERSON_NAME] on laupäev ja kliente on väga palju, kahjuks [PERSON_NAME] …"
click at [1234, 732] on span "Saada" at bounding box center [1257, 728] width 48 height 15
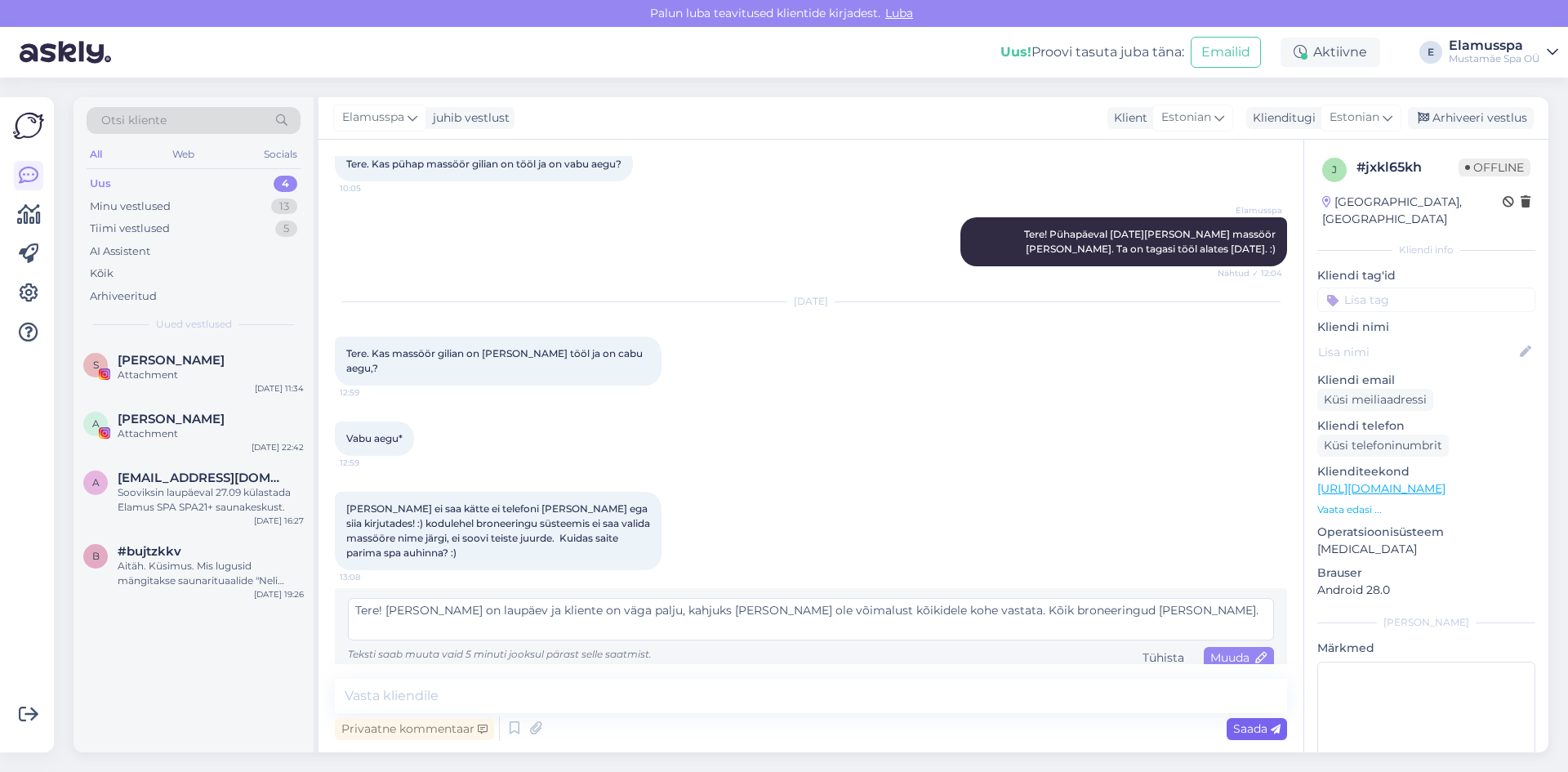
click at [1268, 732] on span "Saada" at bounding box center [1257, 728] width 48 height 15
click at [820, 610] on textarea "Tere! [PERSON_NAME] on laupäev ja kliente on väga palju, kahjuks [PERSON_NAME] …" at bounding box center [811, 619] width 926 height 43
click at [1222, 650] on span "Muuda" at bounding box center [1238, 657] width 57 height 15
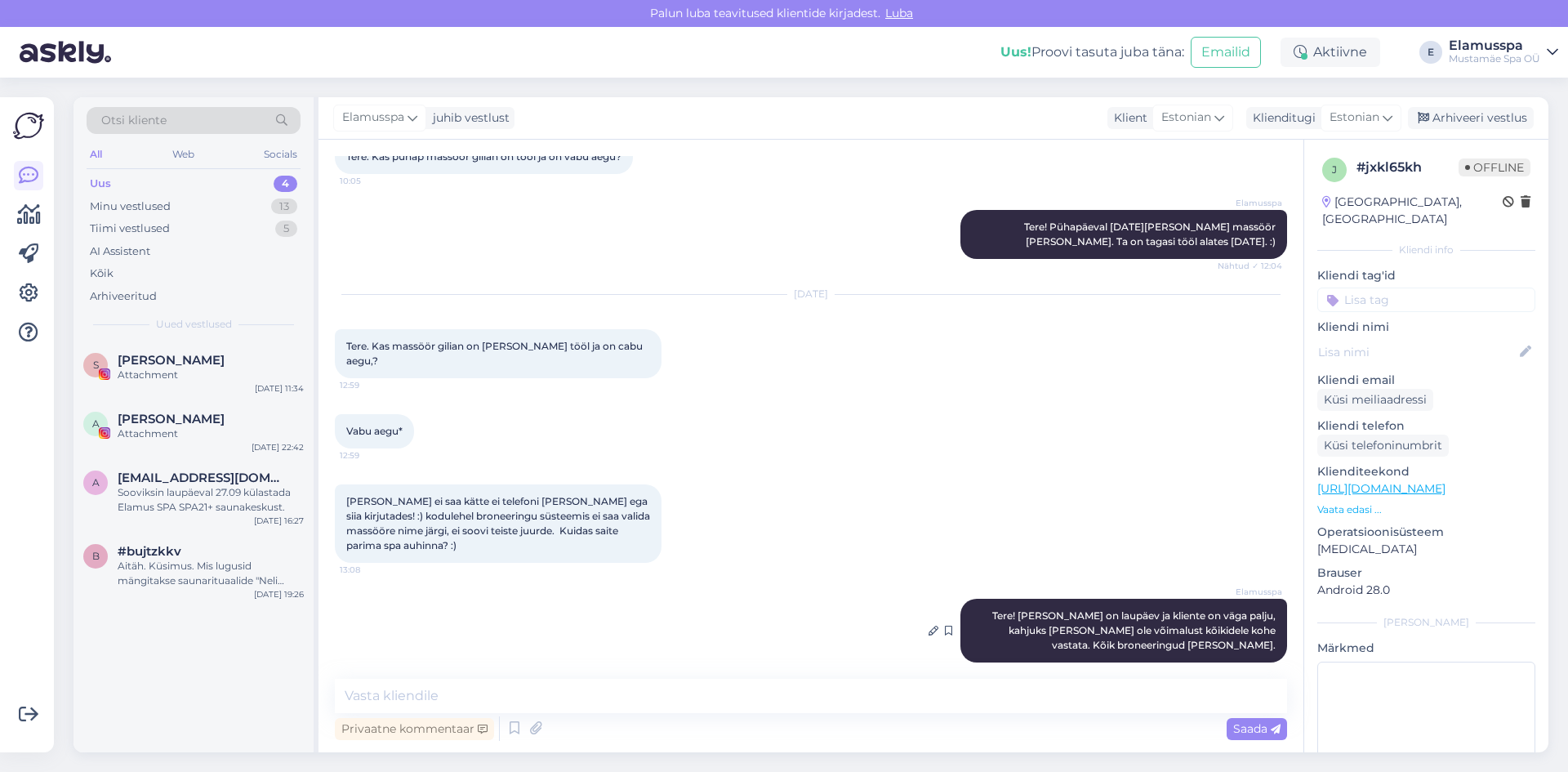
scroll to position [105, 0]
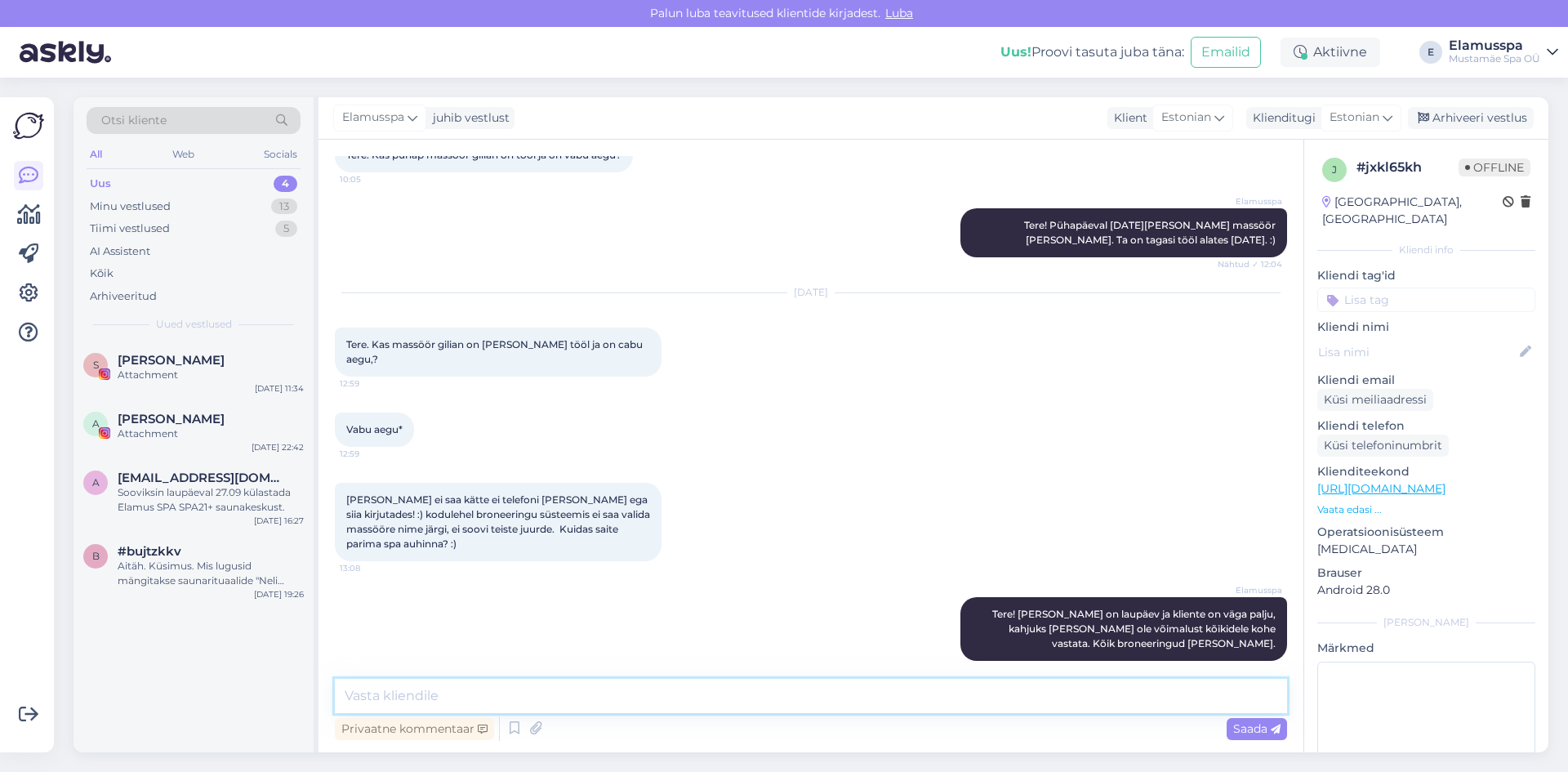
click at [719, 698] on textarea at bounding box center [811, 695] width 952 height 34
type textarea "Vastam"
click at [199, 288] on div "Arhiveeritud" at bounding box center [193, 296] width 214 height 23
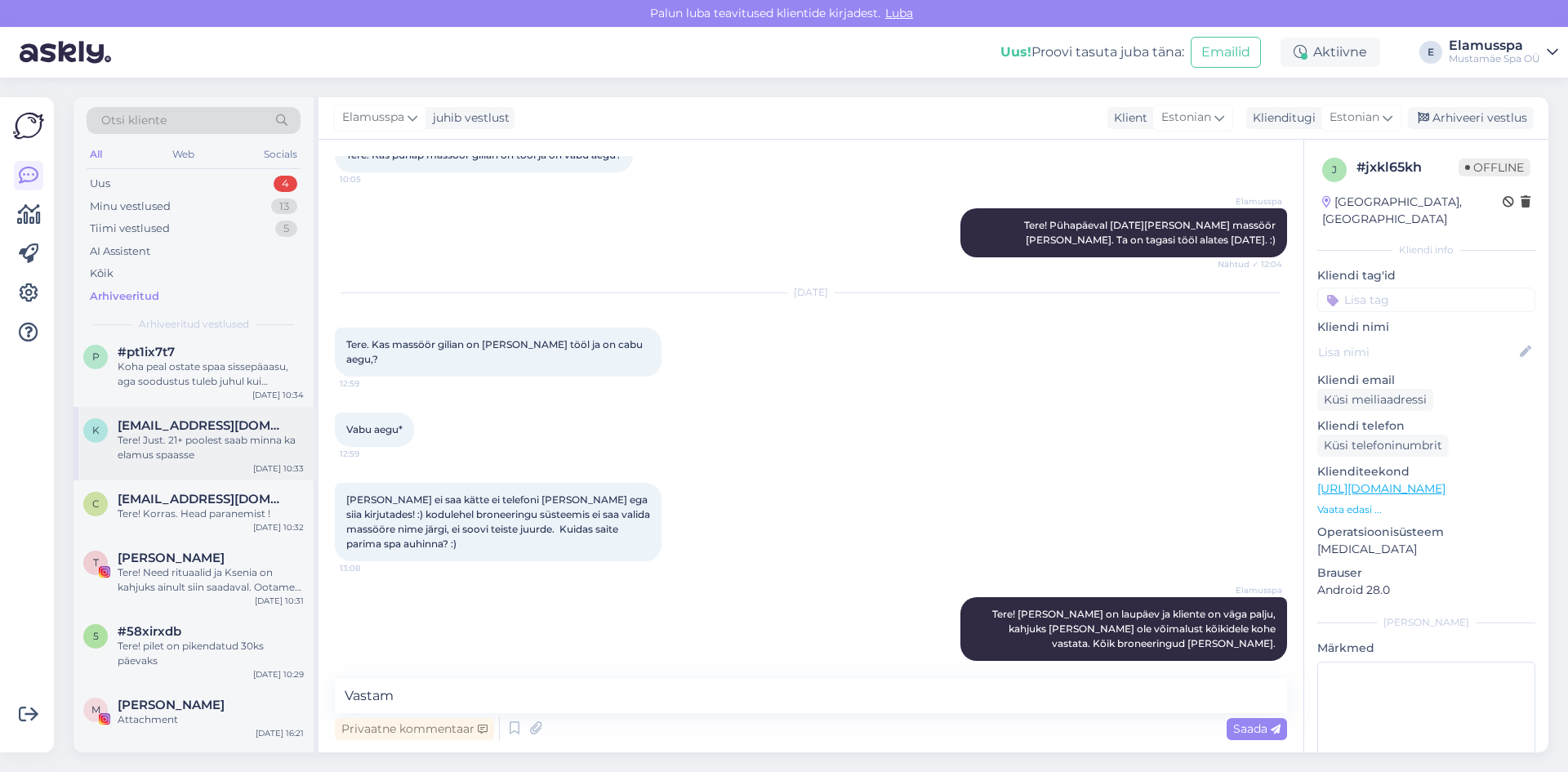
scroll to position [163, 0]
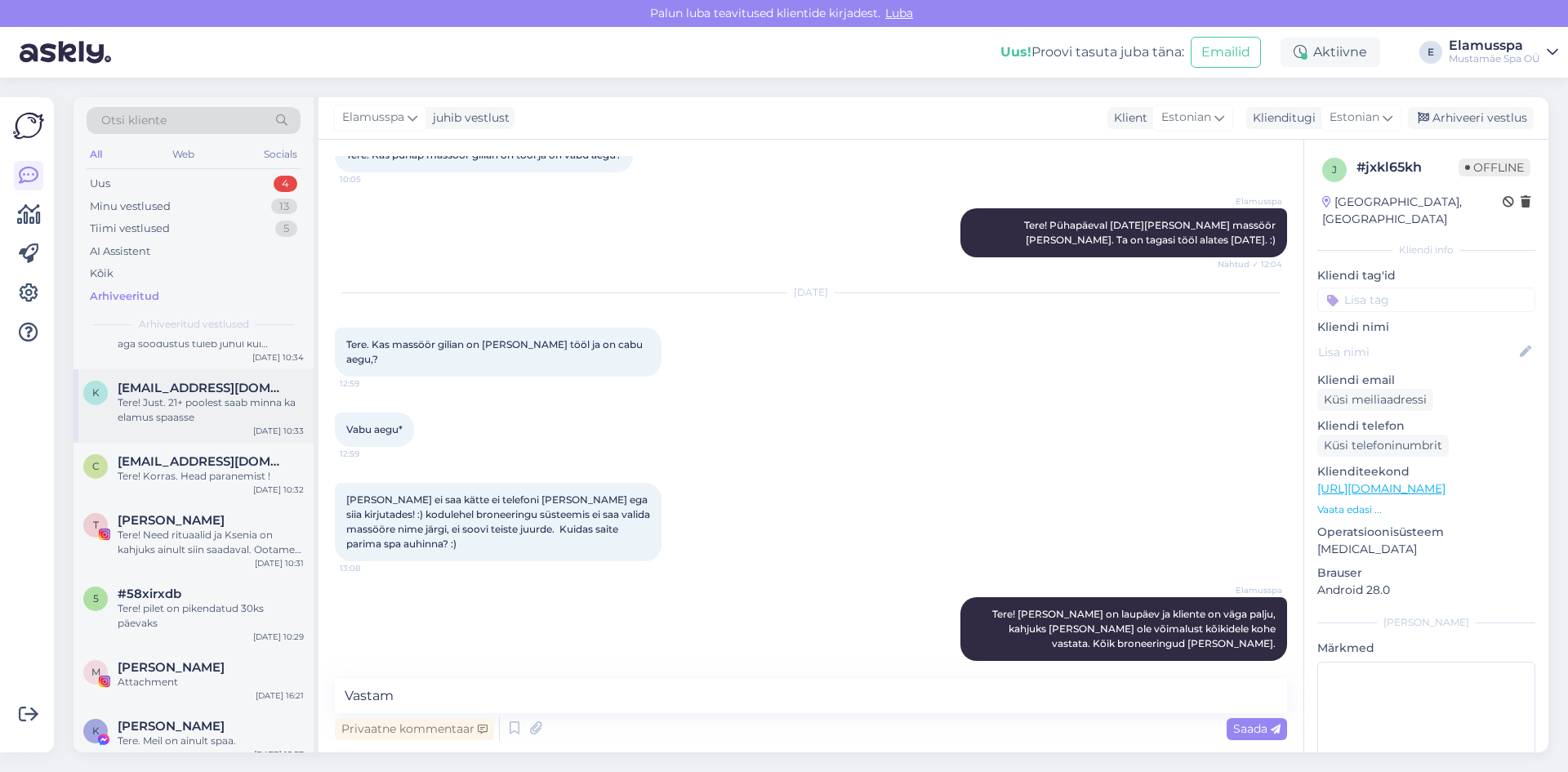
click at [211, 469] on div "Tere! Korras. Head paranemist !" at bounding box center [210, 476] width 186 height 15
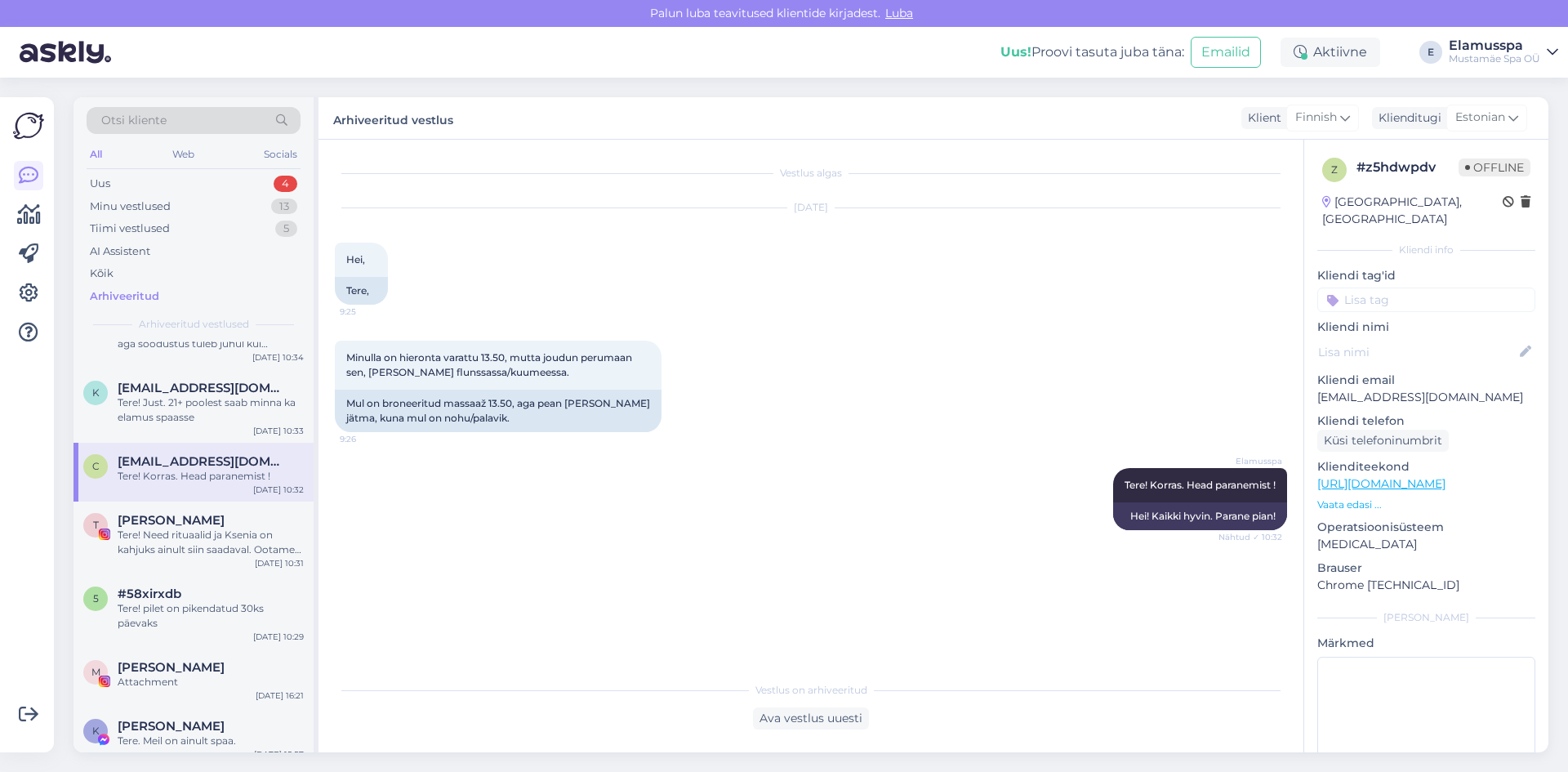
scroll to position [0, 0]
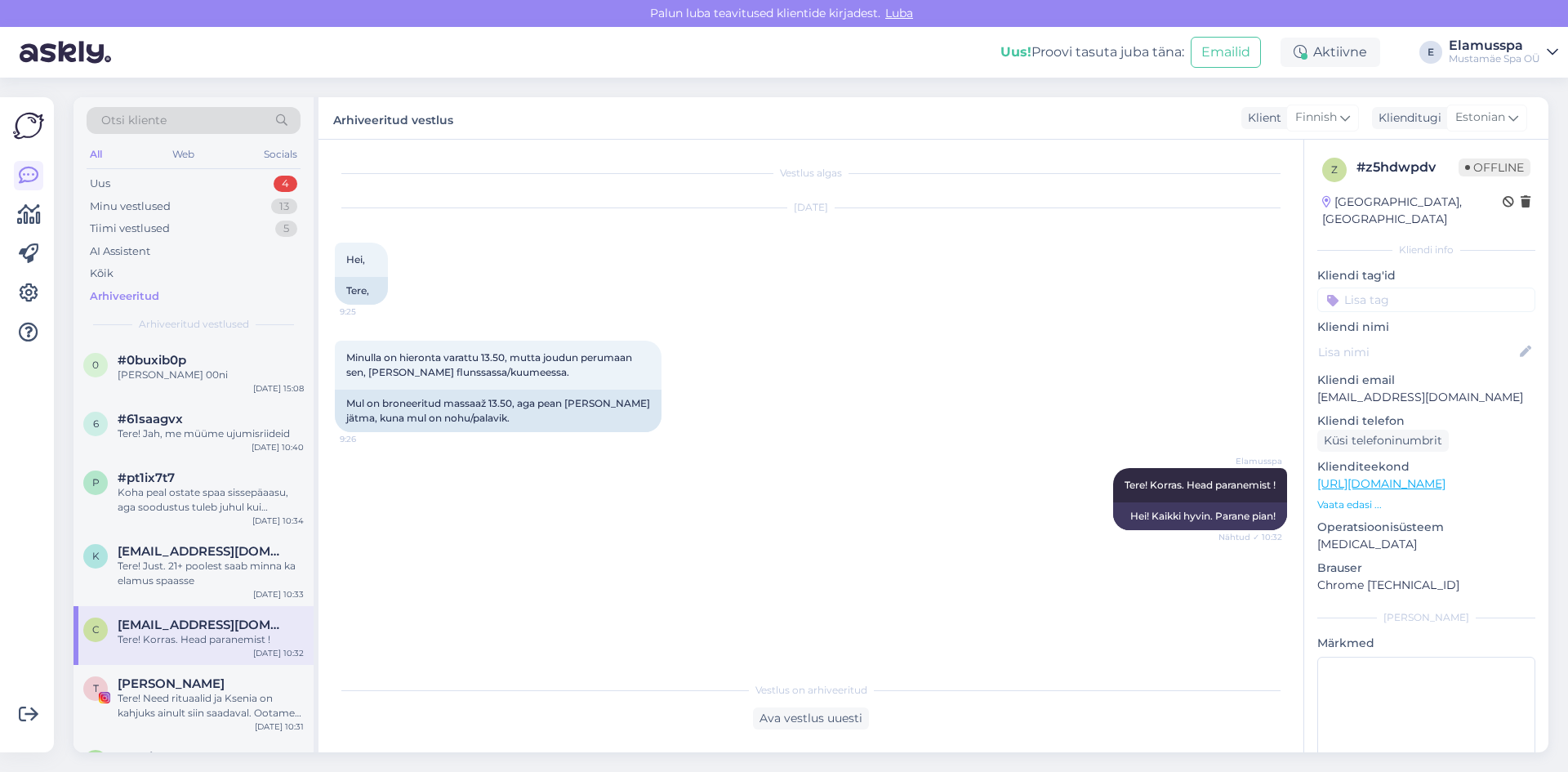
click at [193, 474] on div "#pt1ix7t7" at bounding box center [210, 477] width 186 height 15
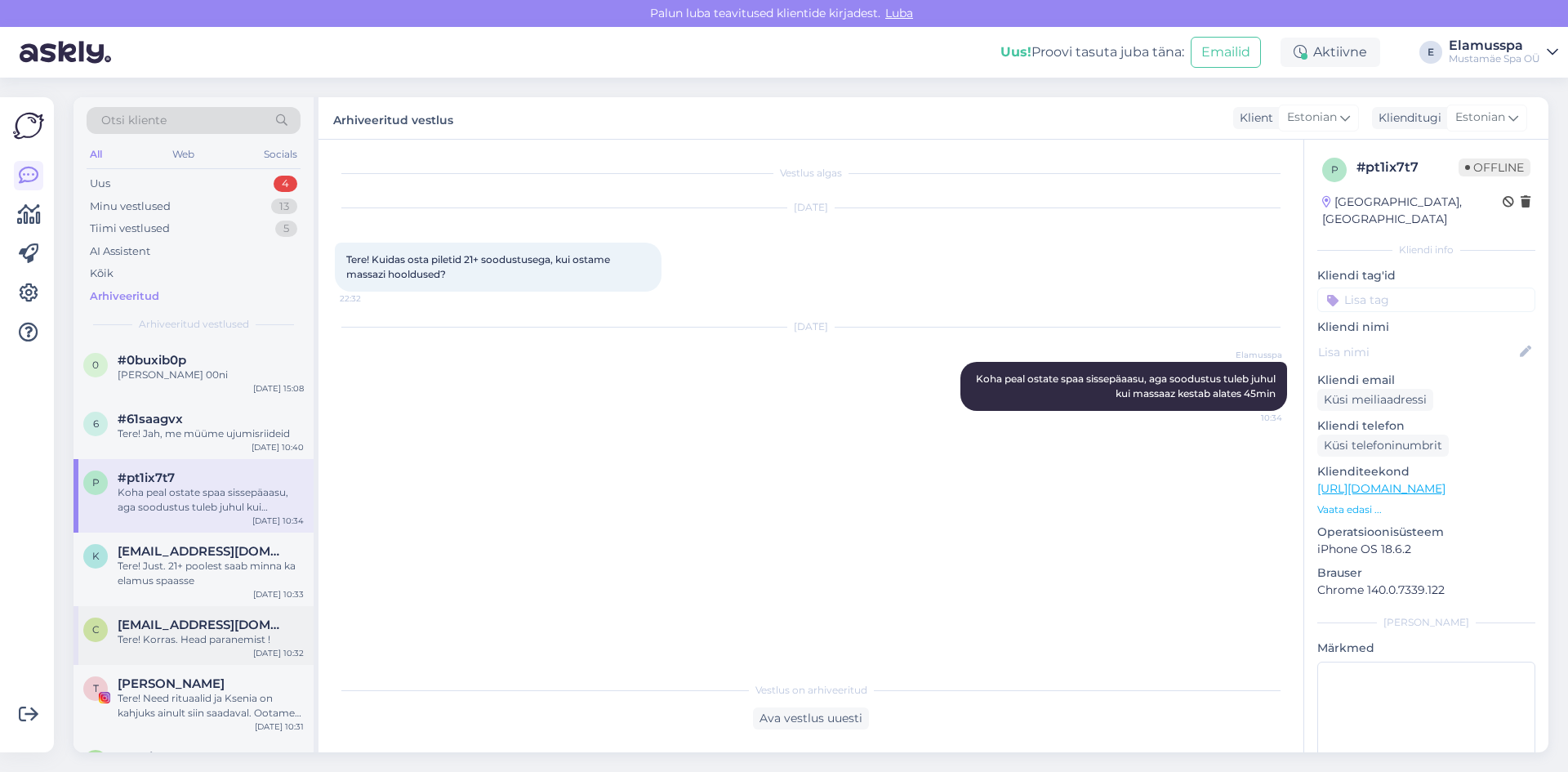
click at [192, 641] on div "Tere! Korras. Head paranemist !" at bounding box center [210, 640] width 186 height 15
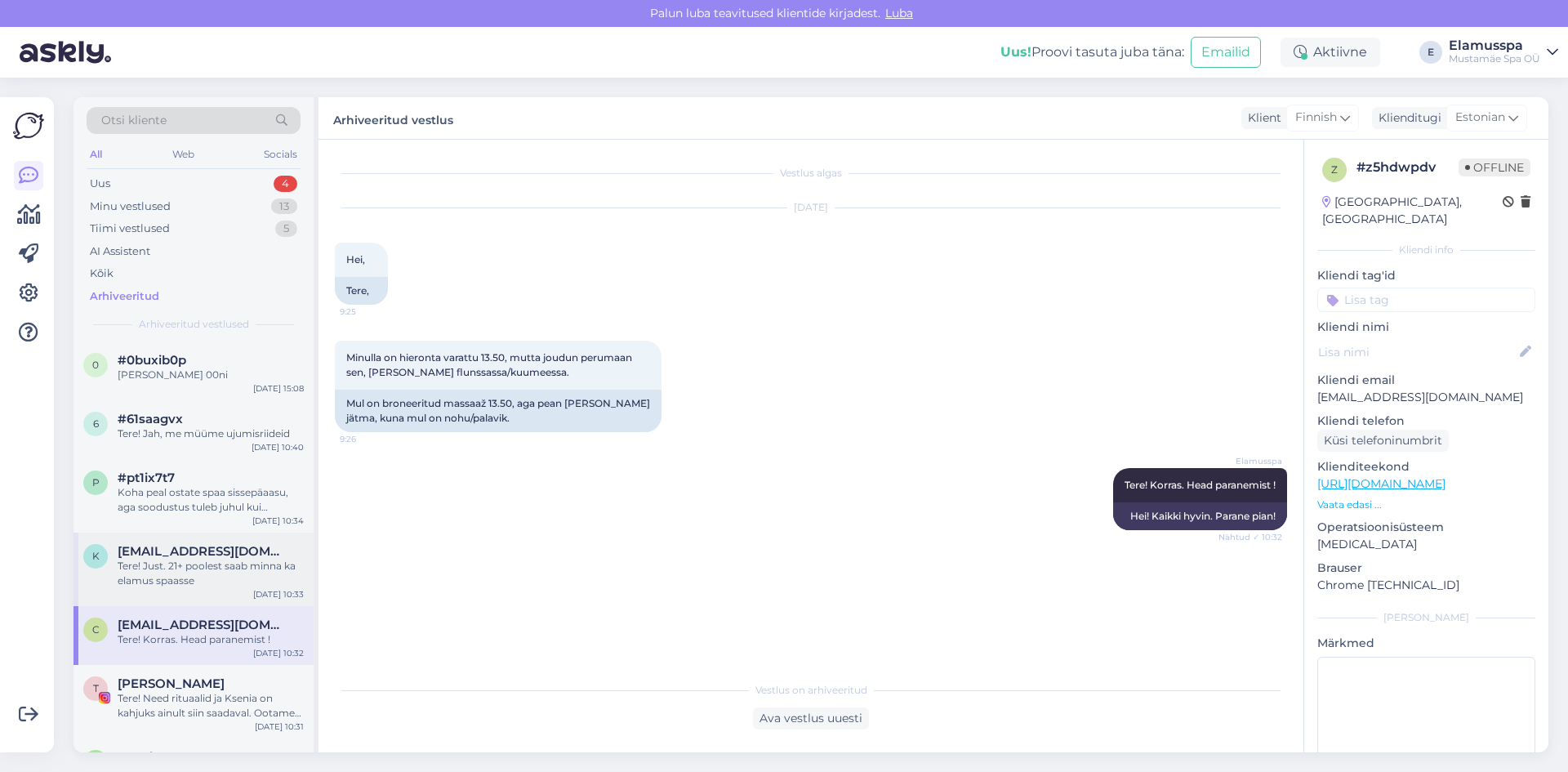
click at [183, 574] on div "Tere! Just. 21+ poolest saab minna ka elamus spaasse" at bounding box center [210, 574] width 186 height 30
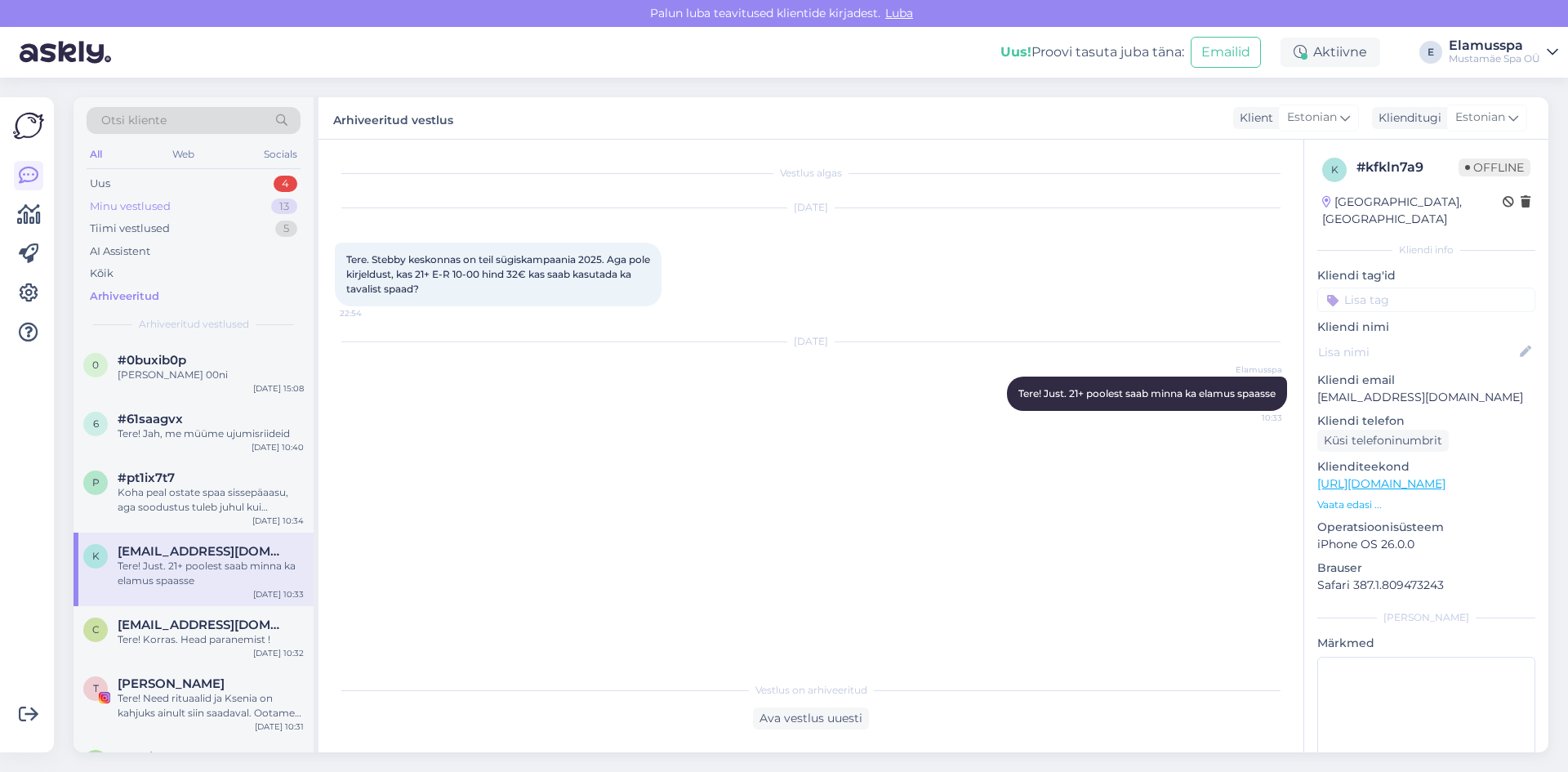
click at [153, 216] on div "Minu vestlused 13" at bounding box center [193, 206] width 214 height 23
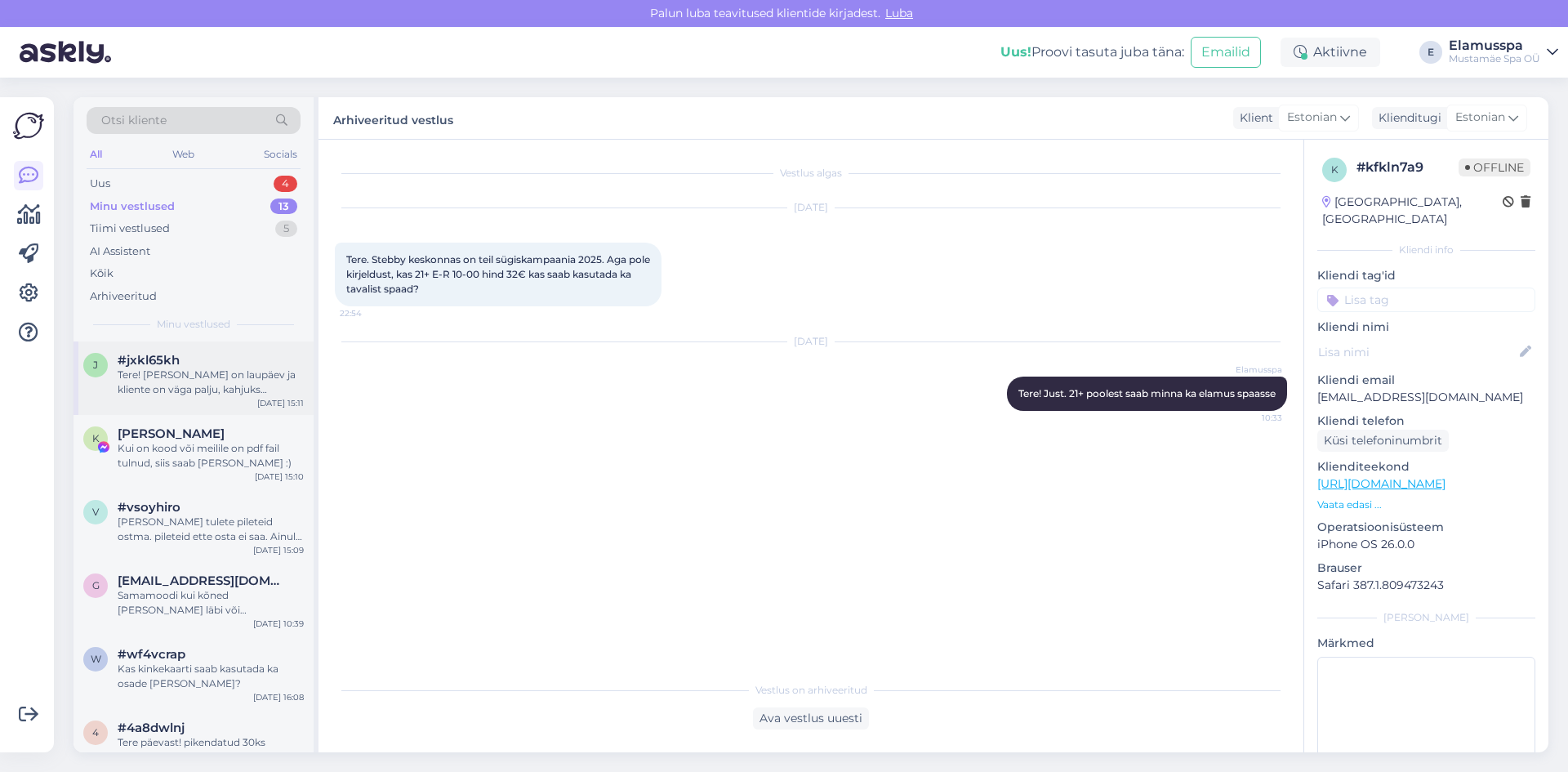
click at [194, 374] on div "Tere! [PERSON_NAME] on laupäev ja kliente on väga palju, kahjuks [PERSON_NAME] …" at bounding box center [210, 383] width 186 height 30
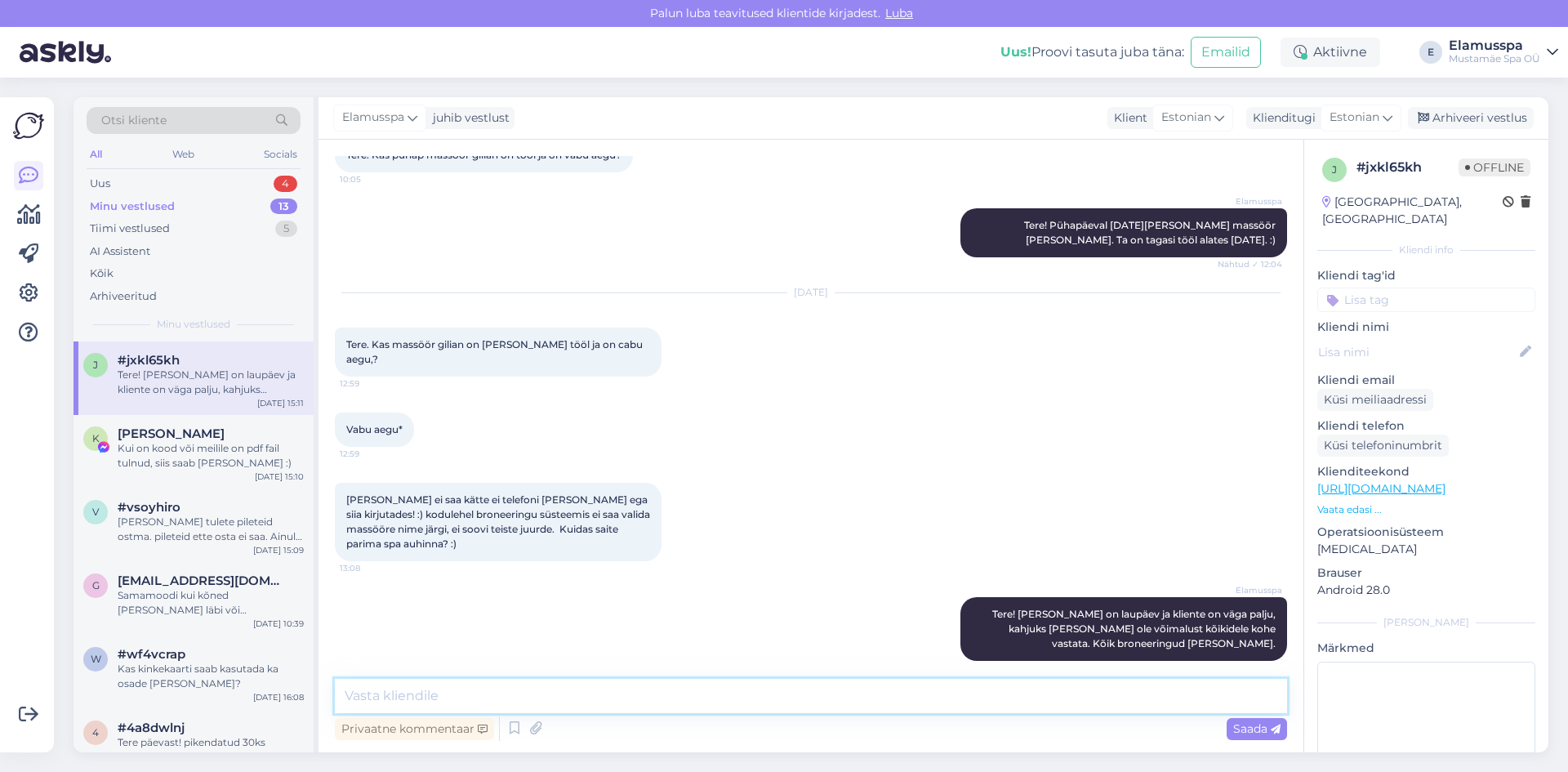
click at [1071, 694] on textarea at bounding box center [811, 695] width 952 height 34
click at [1186, 699] on textarea at bounding box center [811, 695] width 952 height 34
click at [224, 565] on div "g [EMAIL_ADDRESS][DOMAIN_NAME] Samamoodi kui kõned [PERSON_NAME] läbi või [PERS…" at bounding box center [193, 599] width 240 height 74
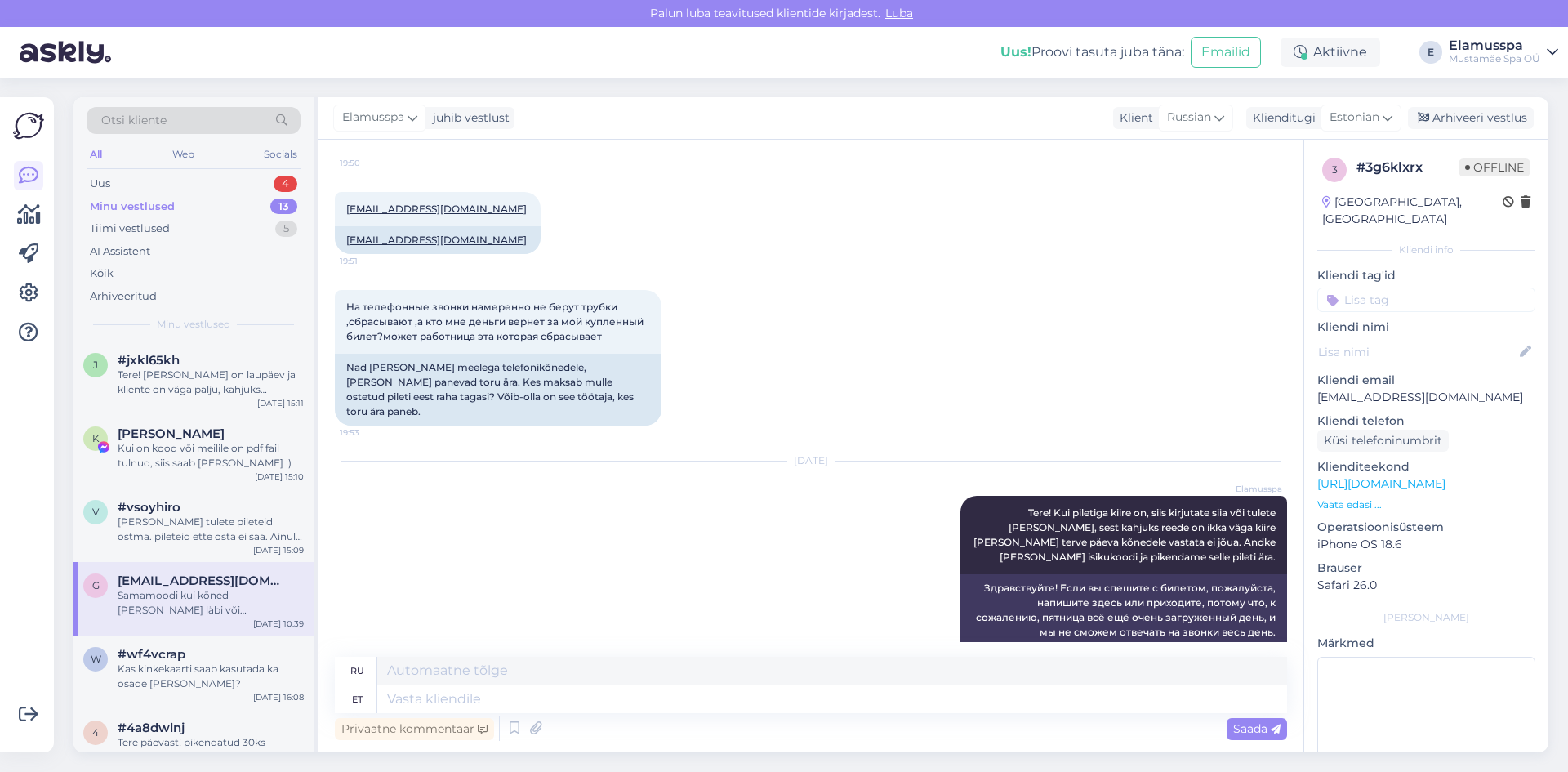
scroll to position [695, 0]
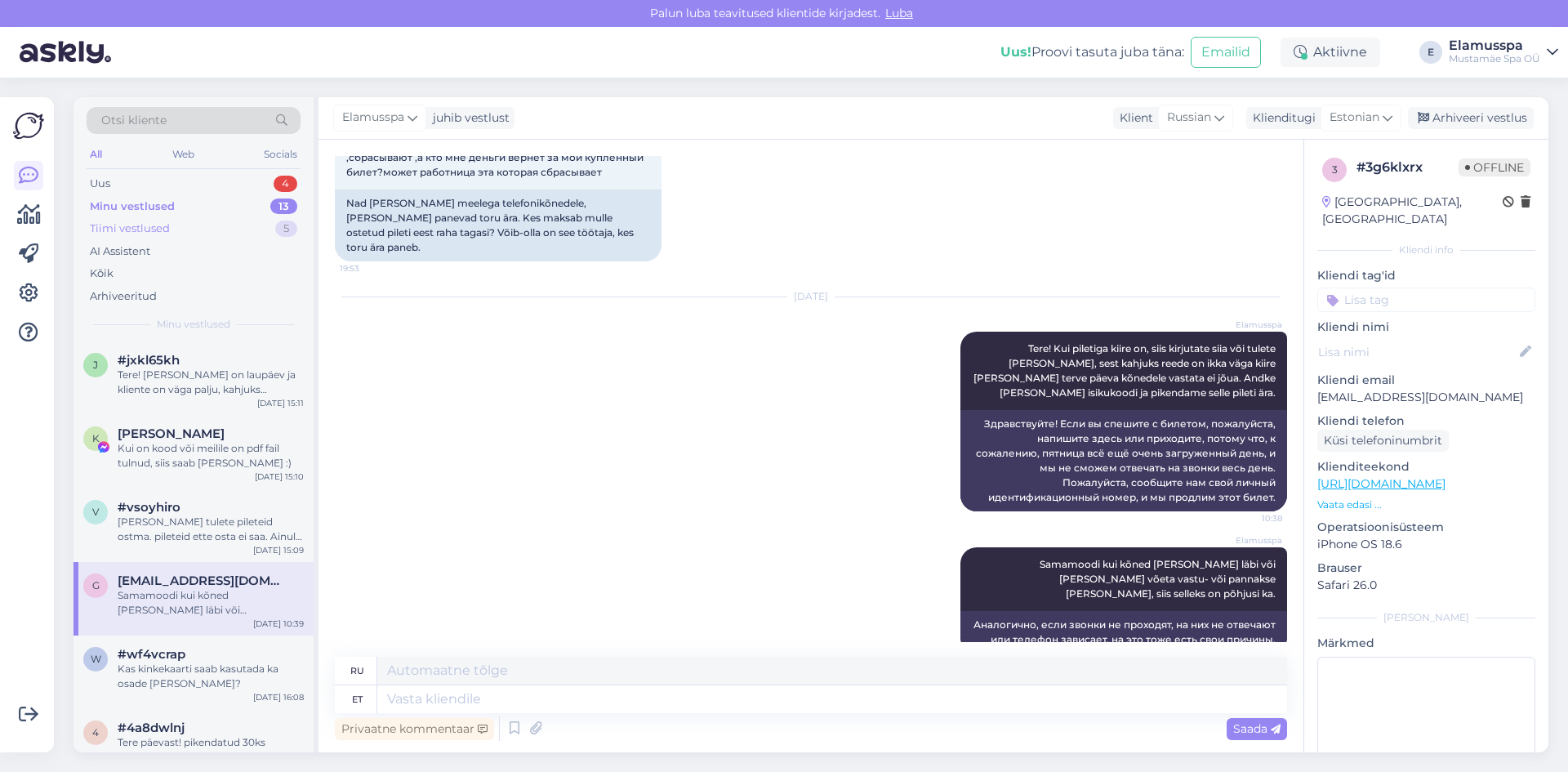
click at [265, 226] on div "Tiimi vestlused 5" at bounding box center [193, 228] width 214 height 23
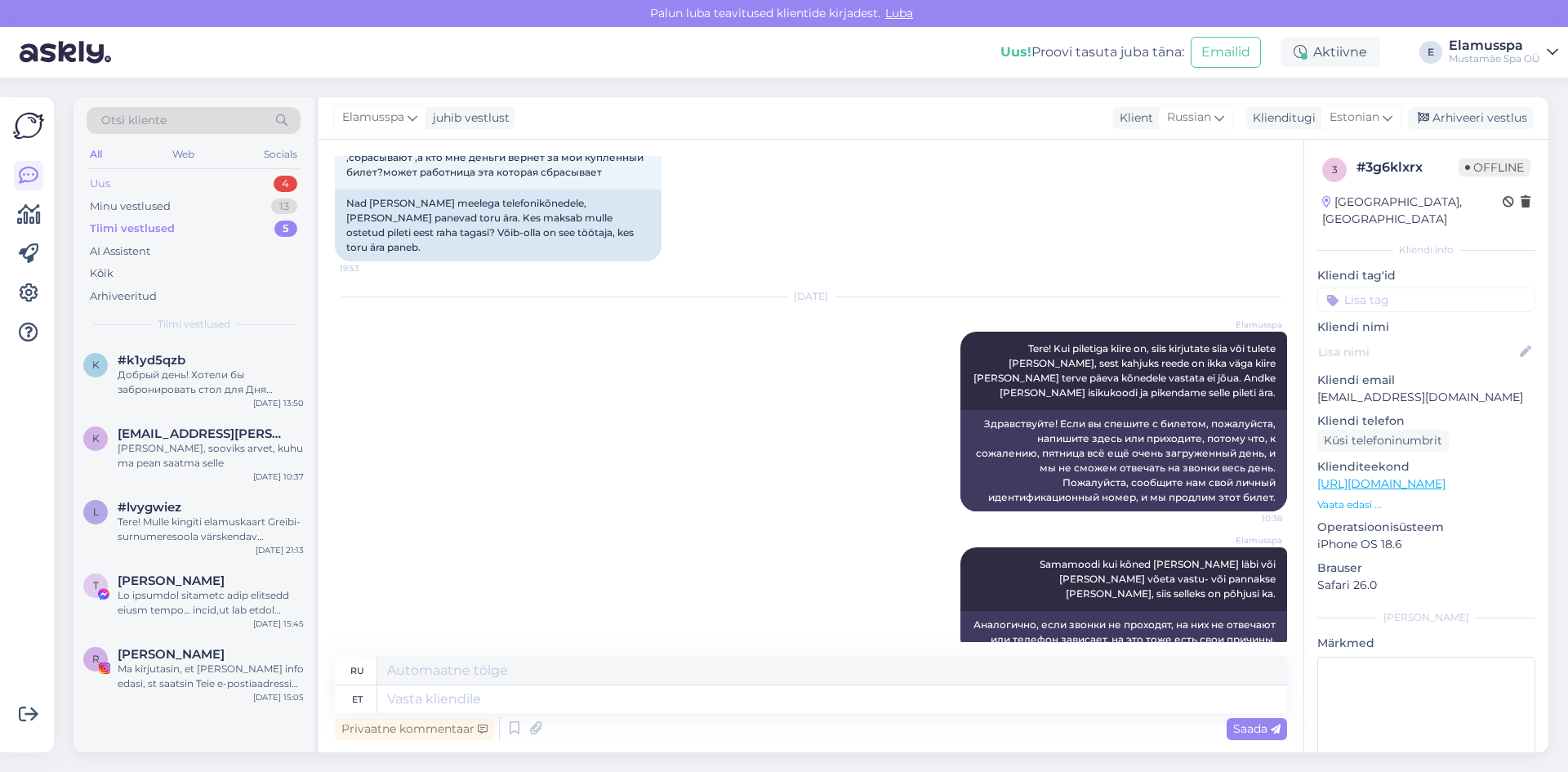
click at [262, 185] on div "Uus 4" at bounding box center [193, 183] width 214 height 23
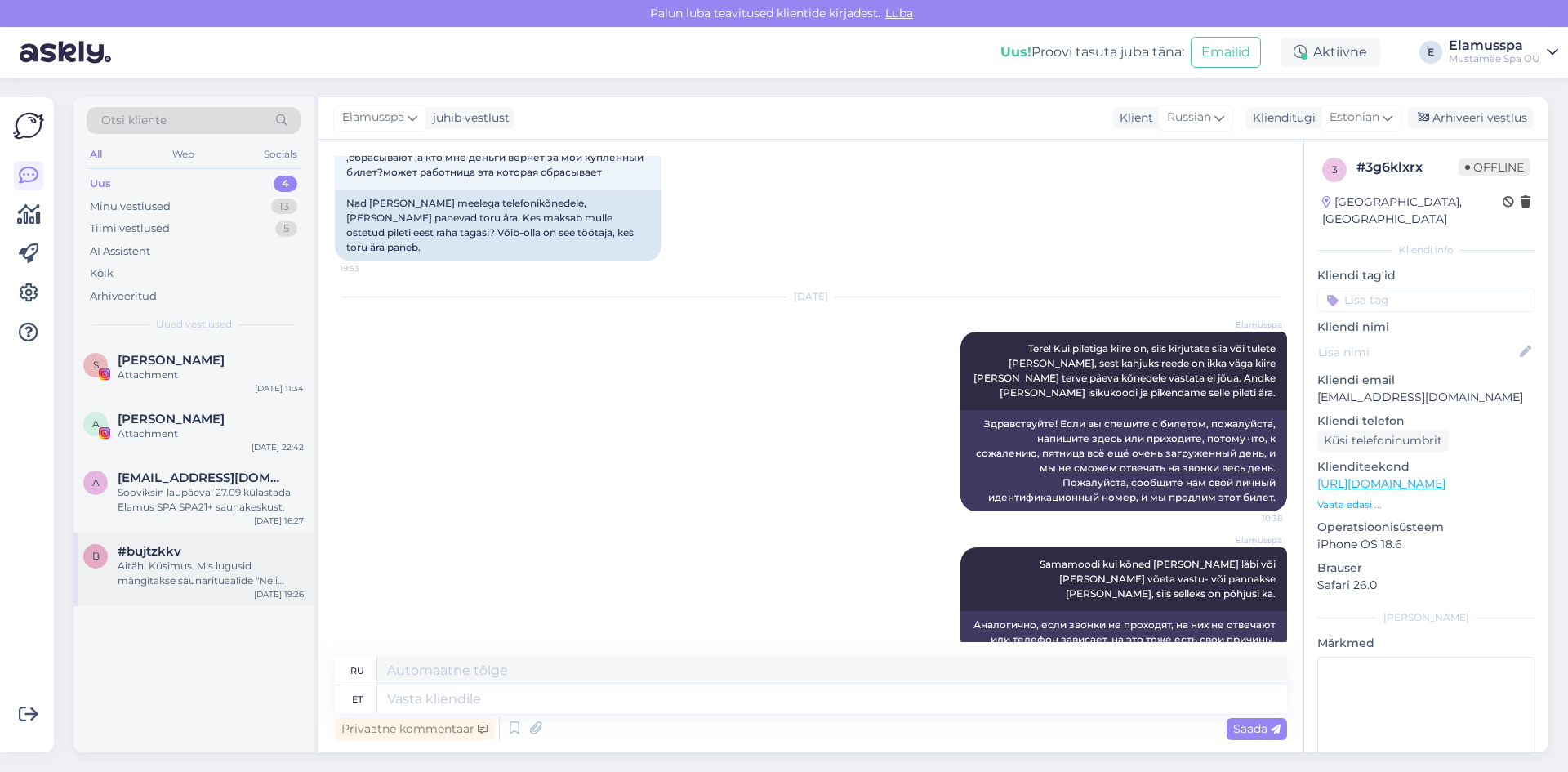
click at [212, 559] on div "Aitäh. Küsimus. Mis lugusid mängitakse saunarituaalide "Neli aastaaega" ja "Vih…" at bounding box center [210, 574] width 186 height 30
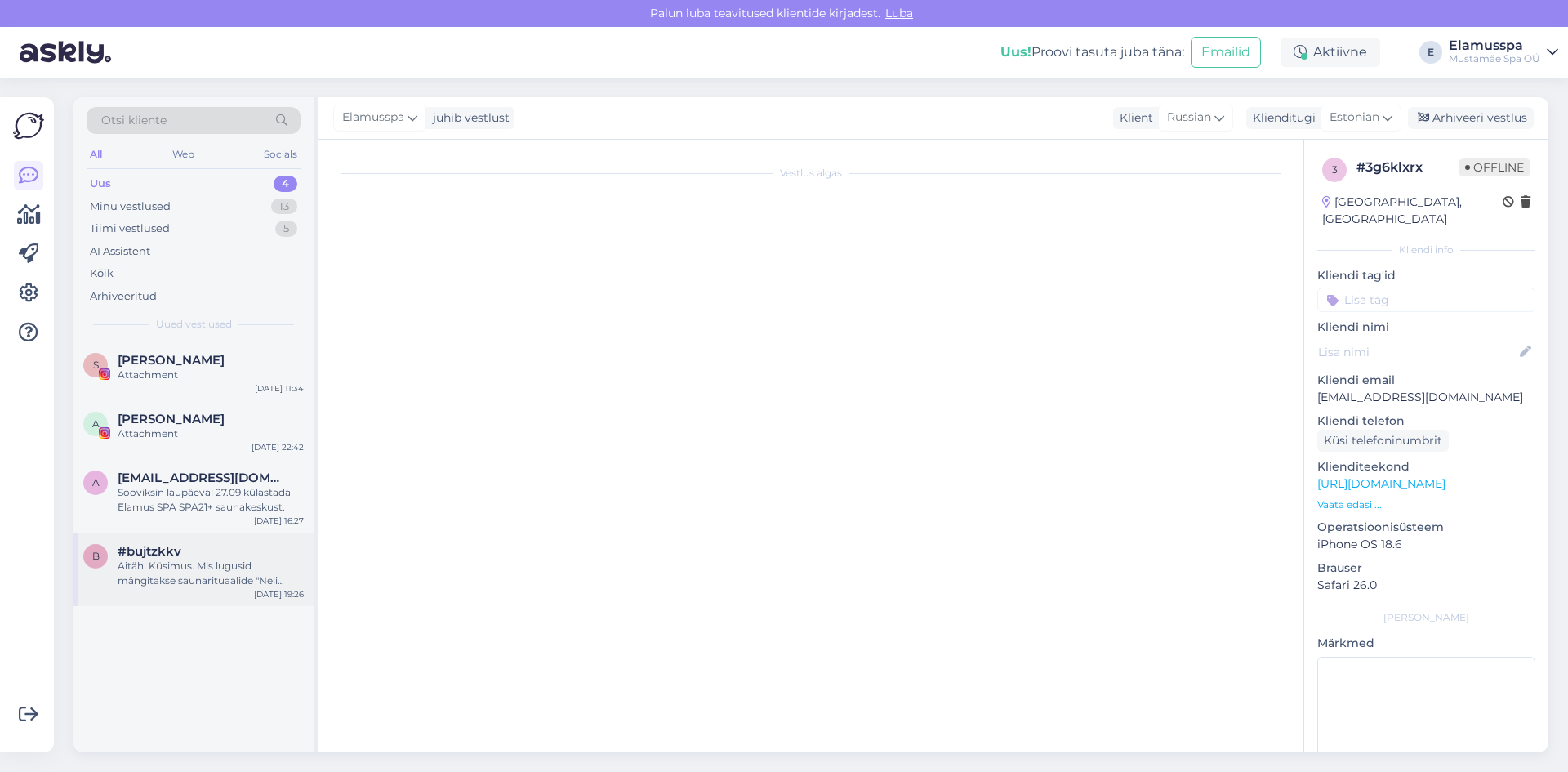
scroll to position [0, 0]
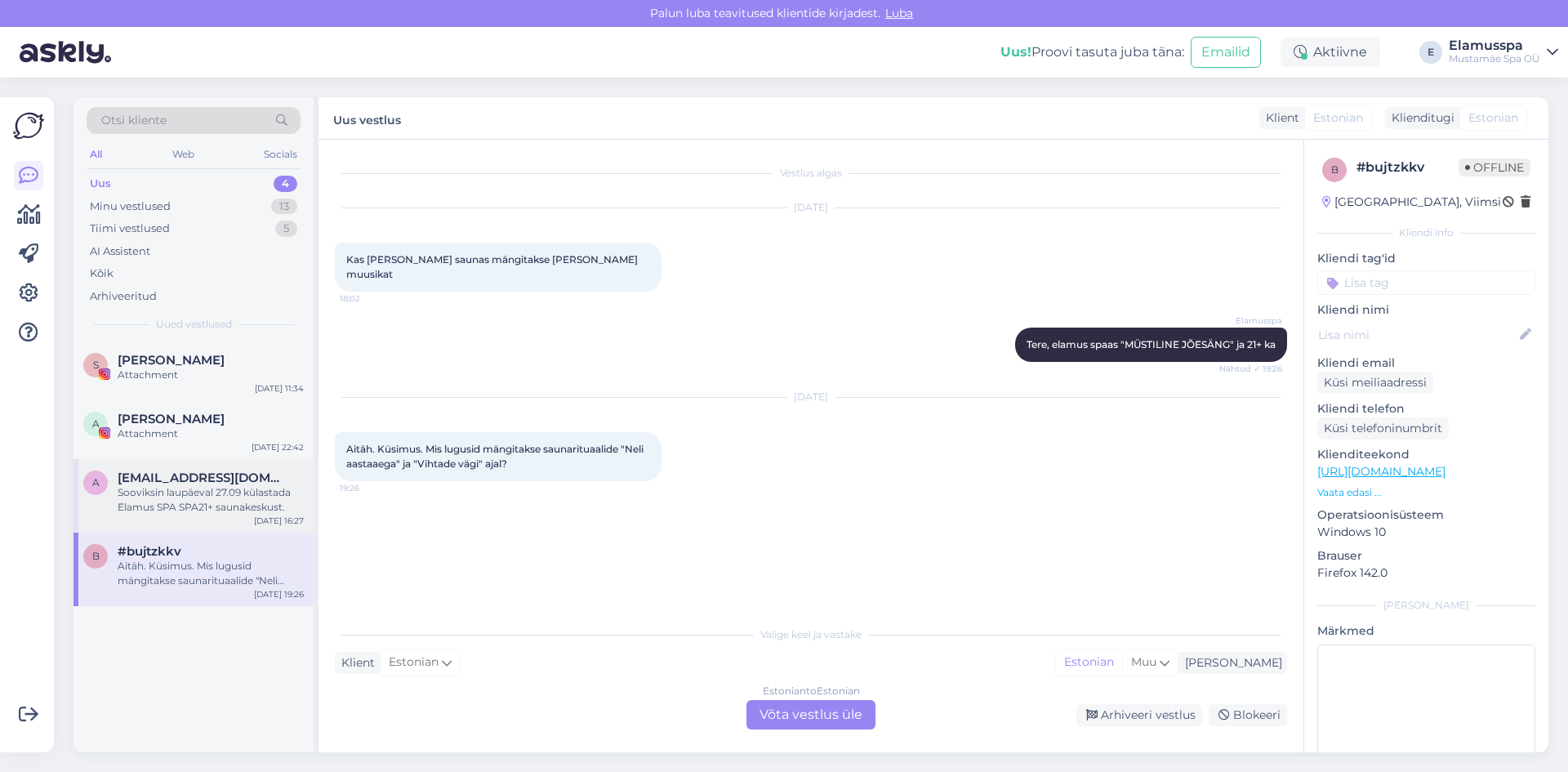
click at [243, 483] on span "[EMAIL_ADDRESS][DOMAIN_NAME]" at bounding box center [202, 477] width 170 height 15
